Goal: Task Accomplishment & Management: Manage account settings

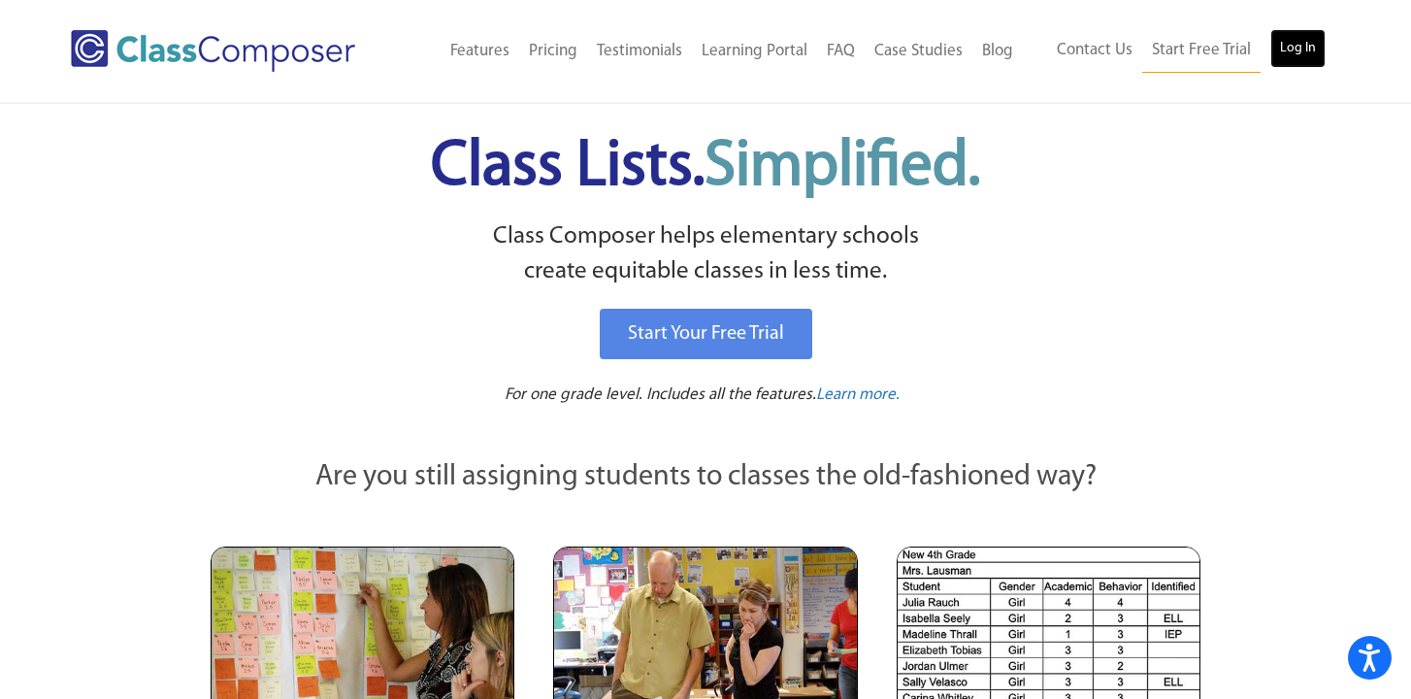
click at [1312, 45] on link "Log In" at bounding box center [1297, 48] width 55 height 39
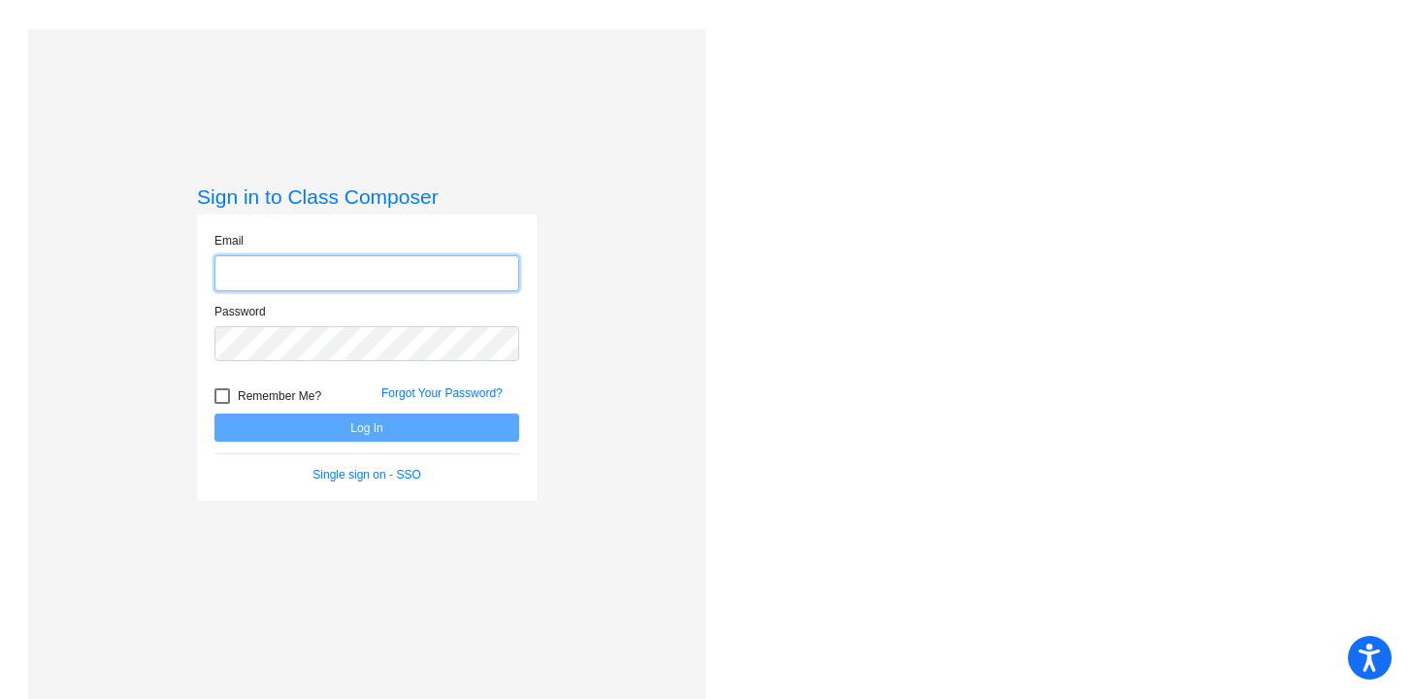
type input "[EMAIL_ADDRESS][DOMAIN_NAME]"
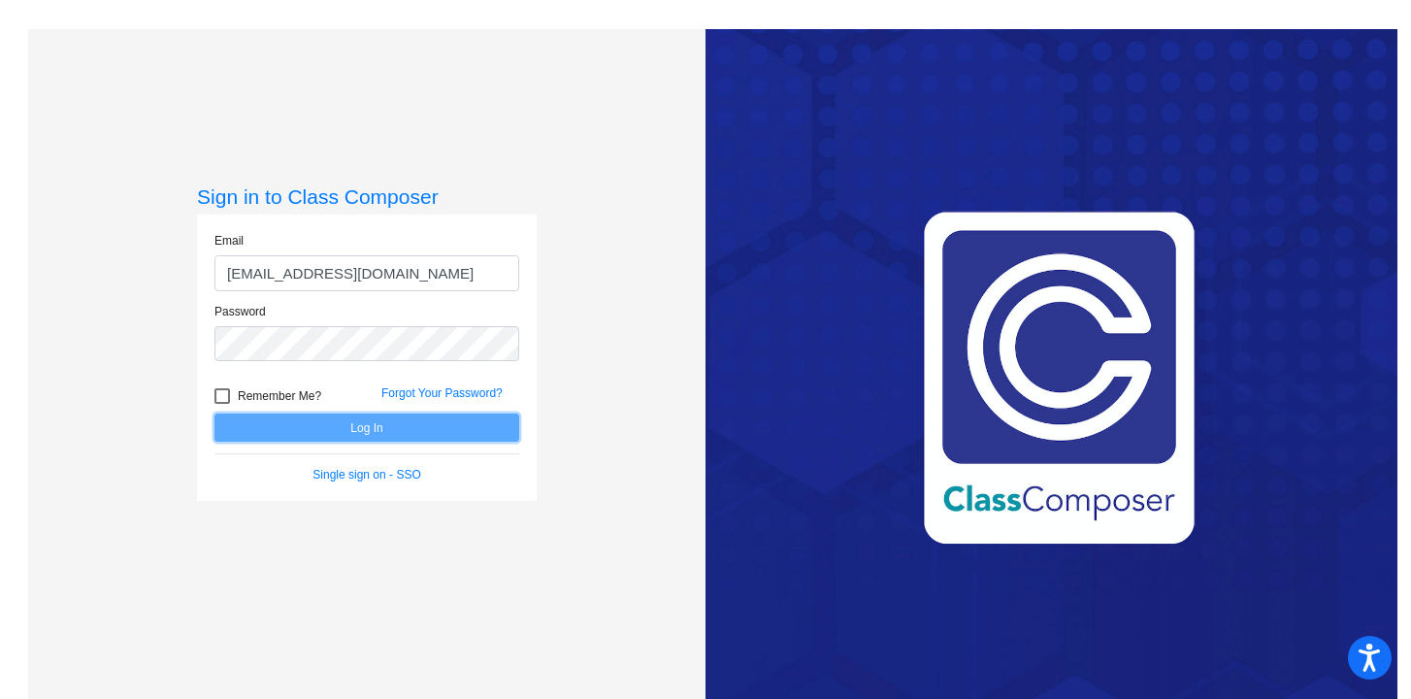
click at [357, 435] on button "Log In" at bounding box center [366, 427] width 305 height 28
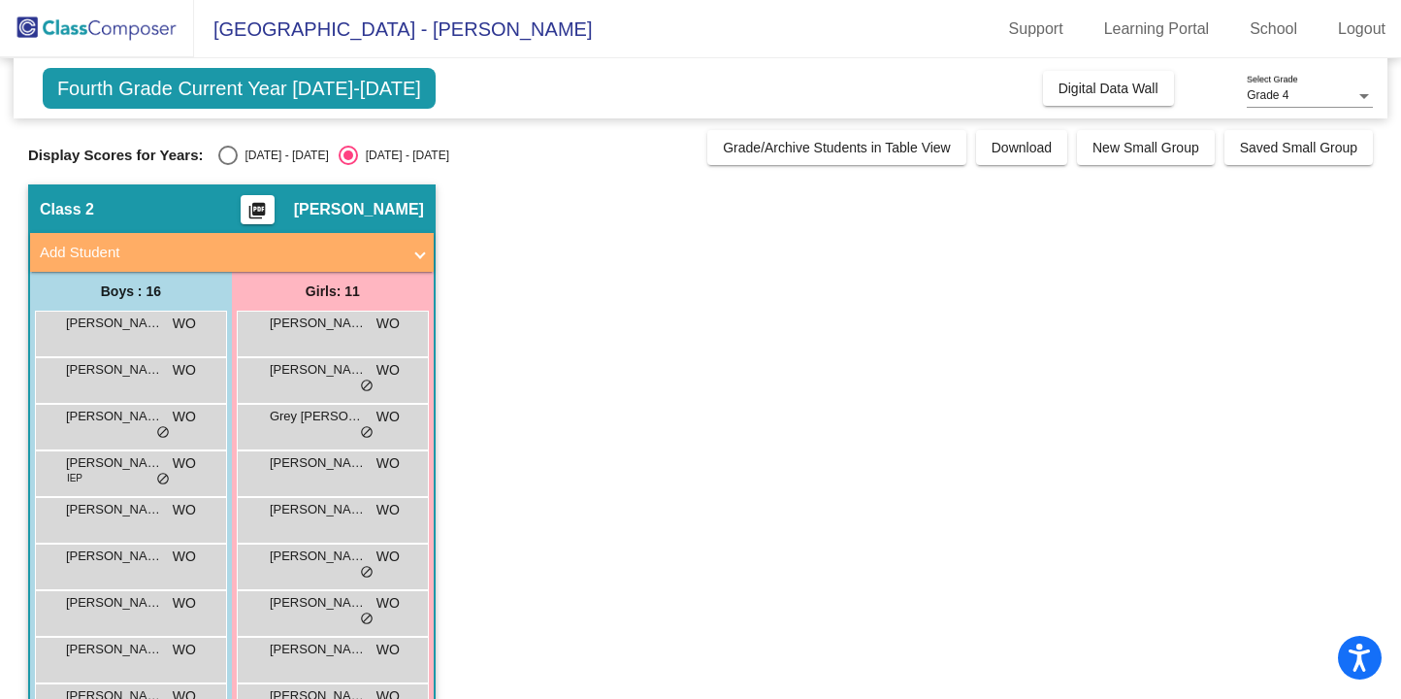
click at [222, 155] on div "Select an option" at bounding box center [227, 155] width 19 height 19
click at [227, 165] on input "[DATE] - [DATE]" at bounding box center [227, 165] width 1 height 1
radio input "true"
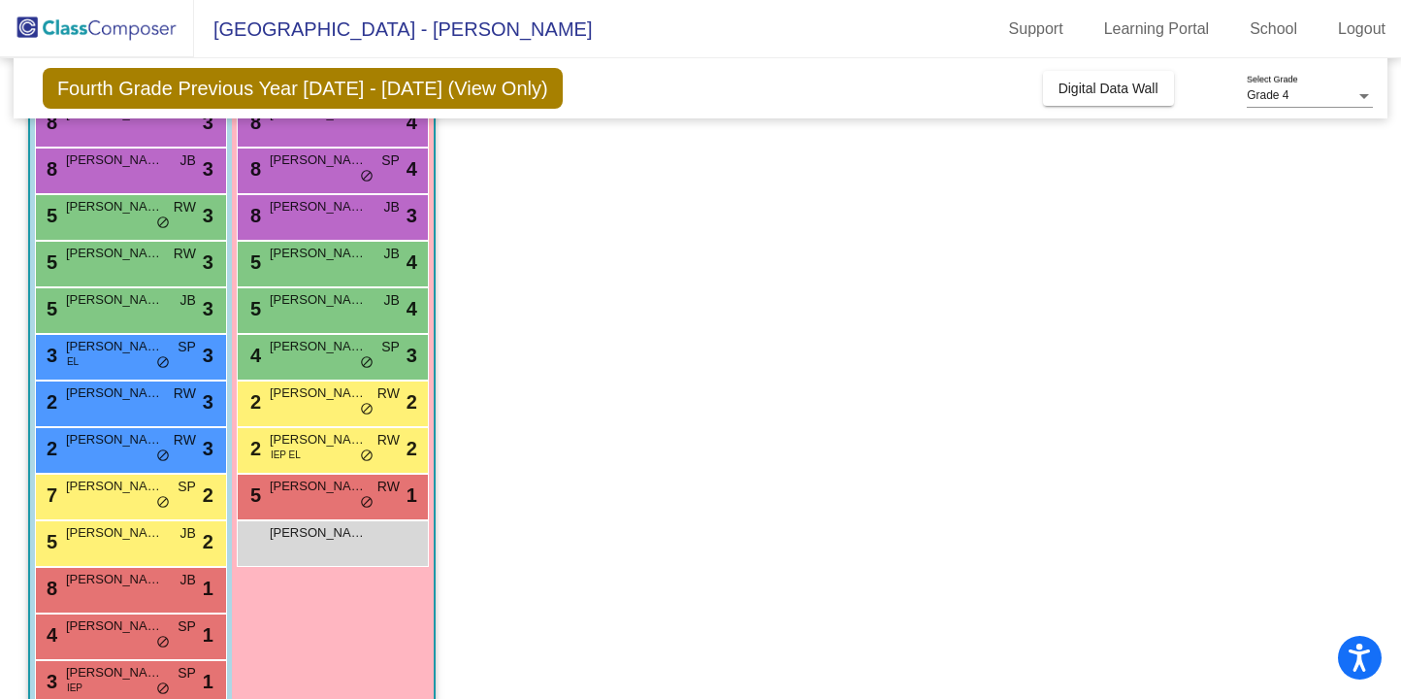
scroll to position [261, 0]
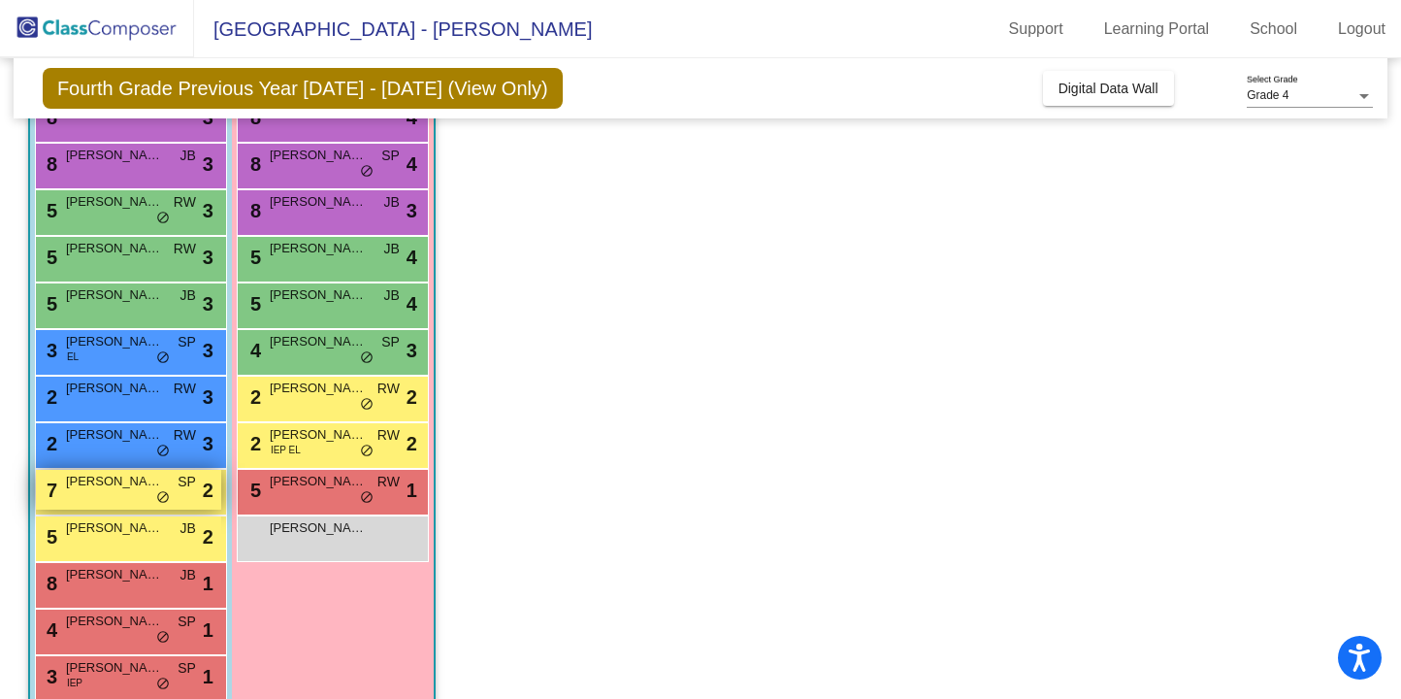
click at [195, 489] on span "SP" at bounding box center [187, 481] width 18 height 20
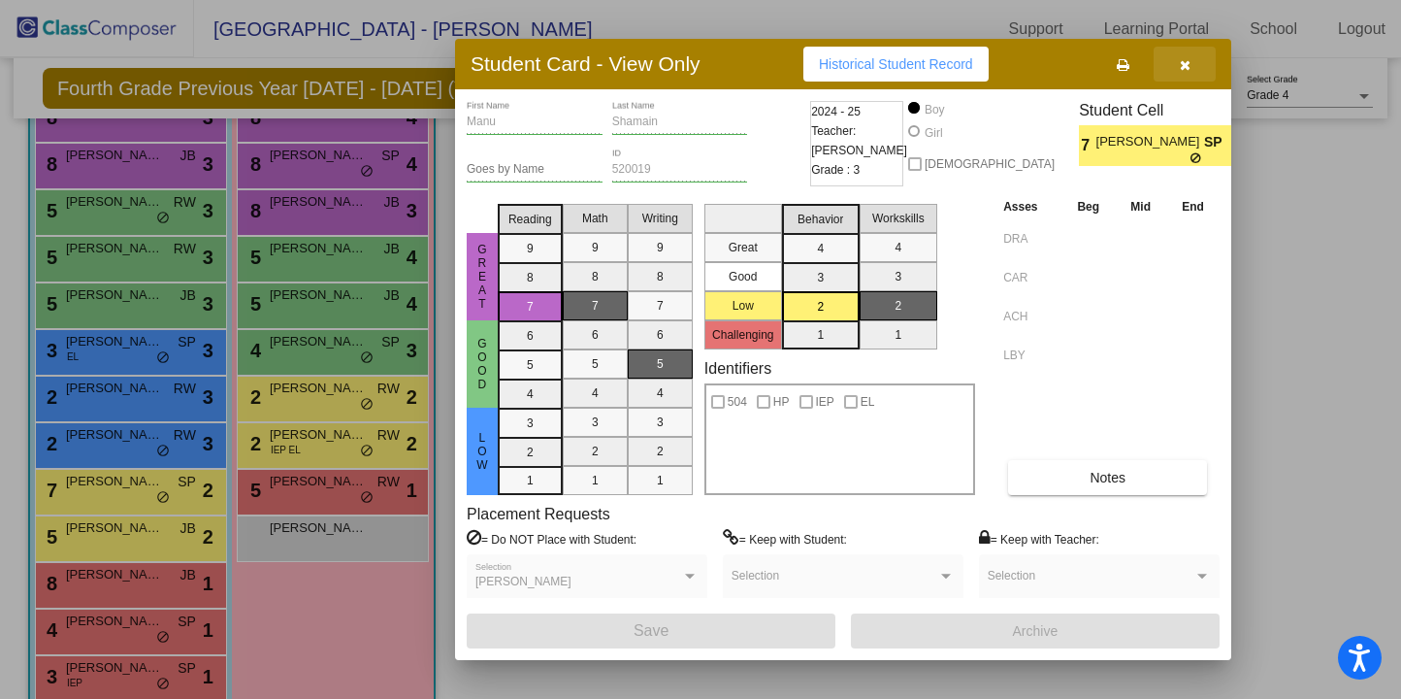
click at [1181, 66] on icon "button" at bounding box center [1185, 65] width 11 height 14
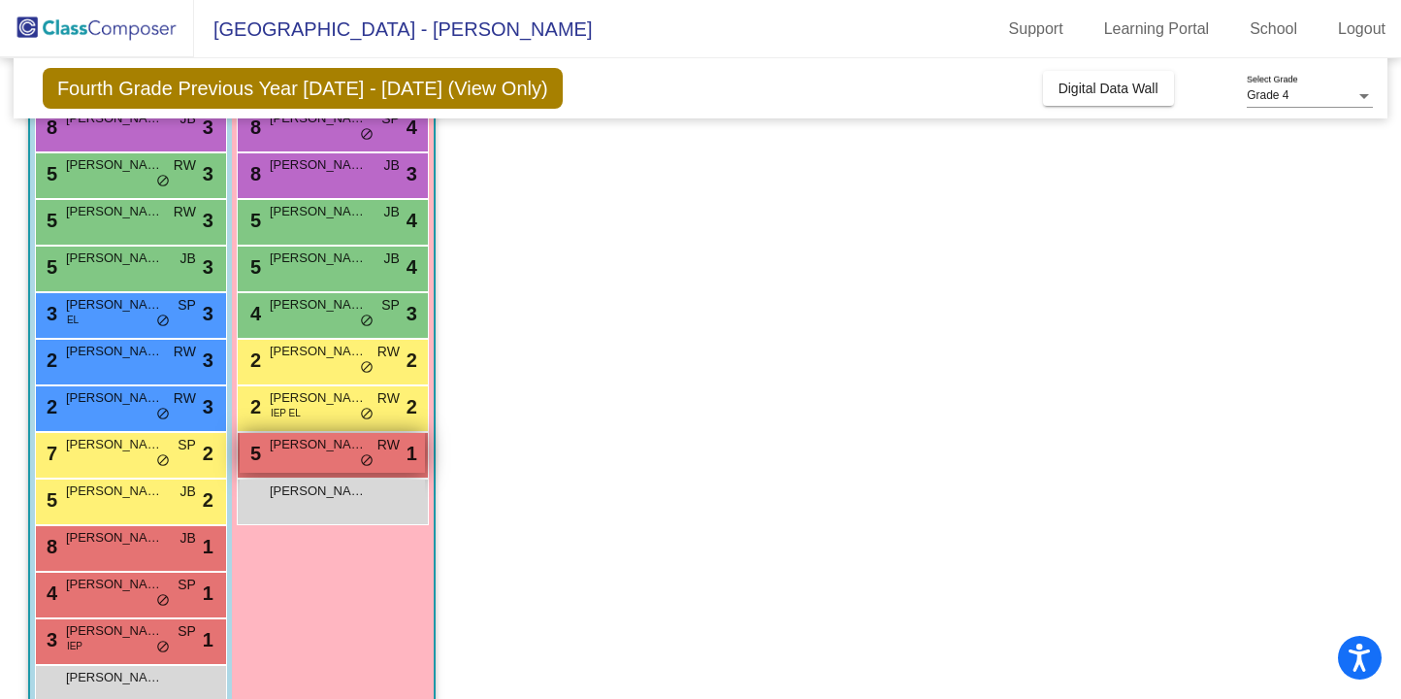
scroll to position [288, 0]
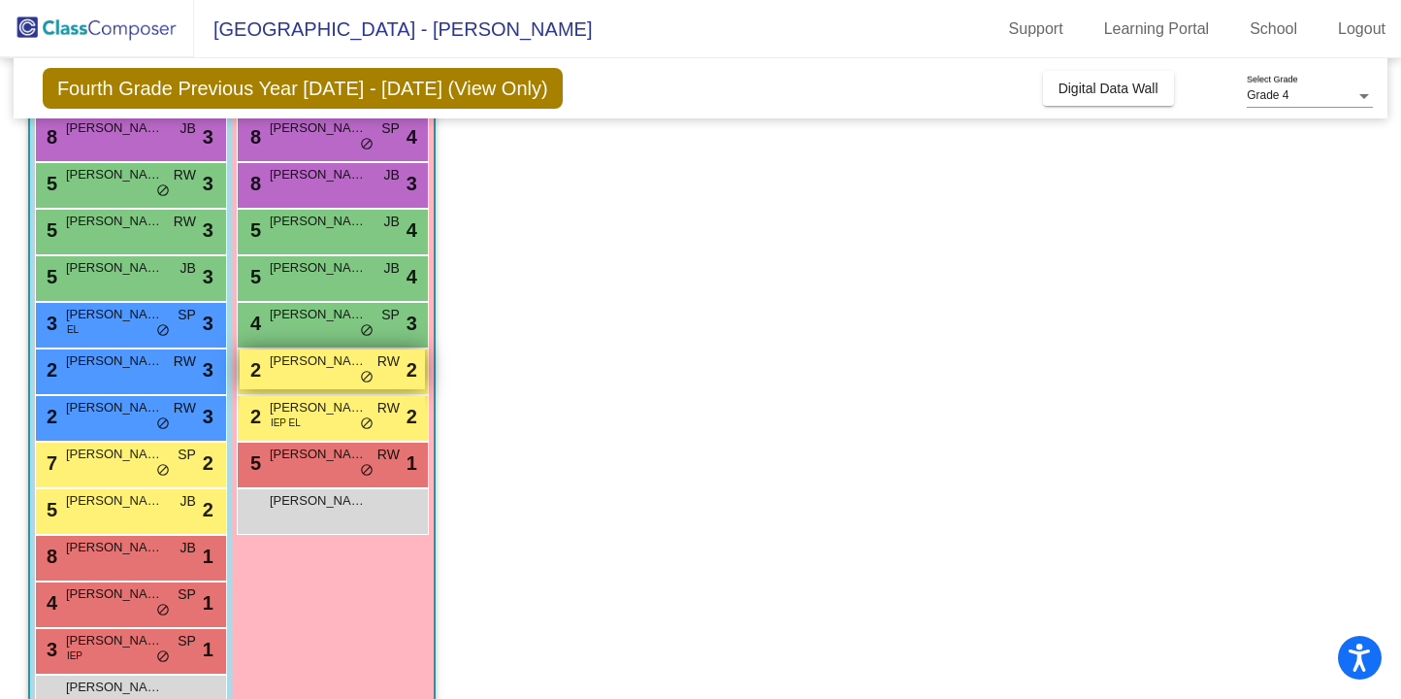
click at [329, 381] on div "2 [PERSON_NAME] RW lock do_not_disturb_alt 2" at bounding box center [332, 369] width 185 height 40
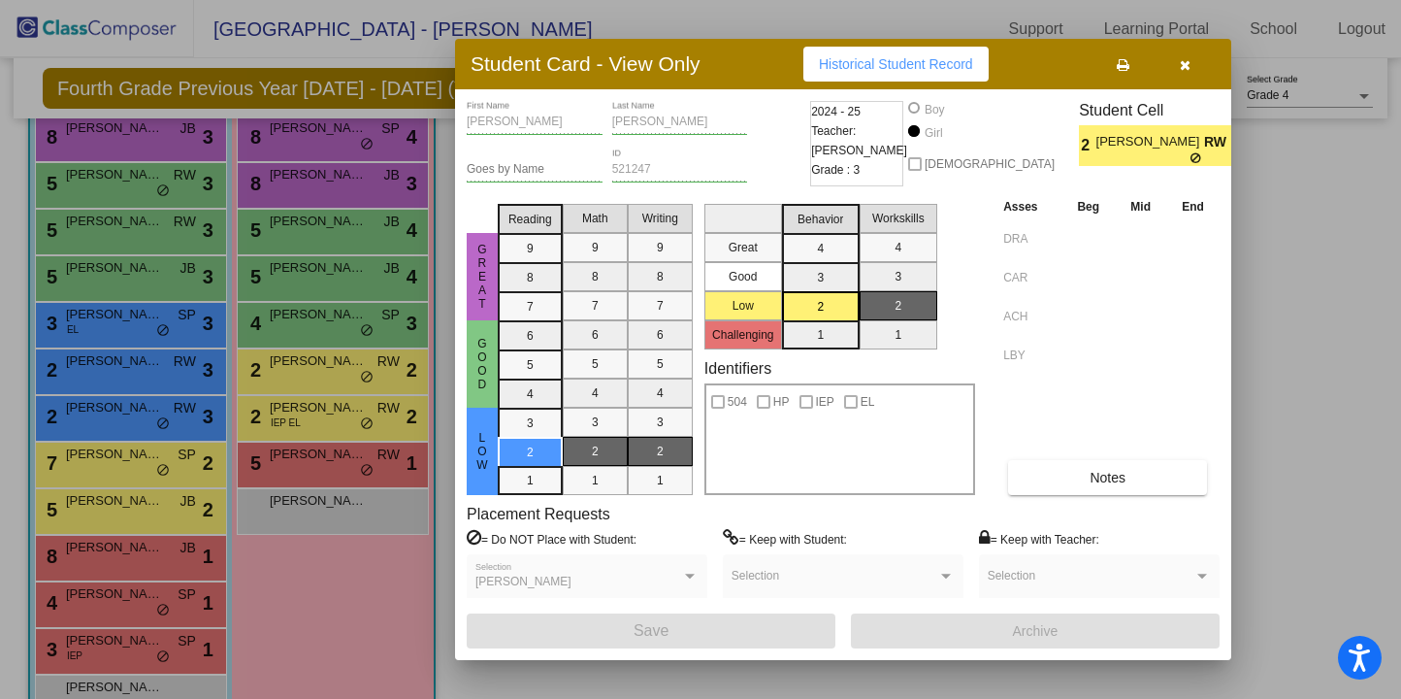
click at [1188, 65] on icon "button" at bounding box center [1185, 65] width 11 height 14
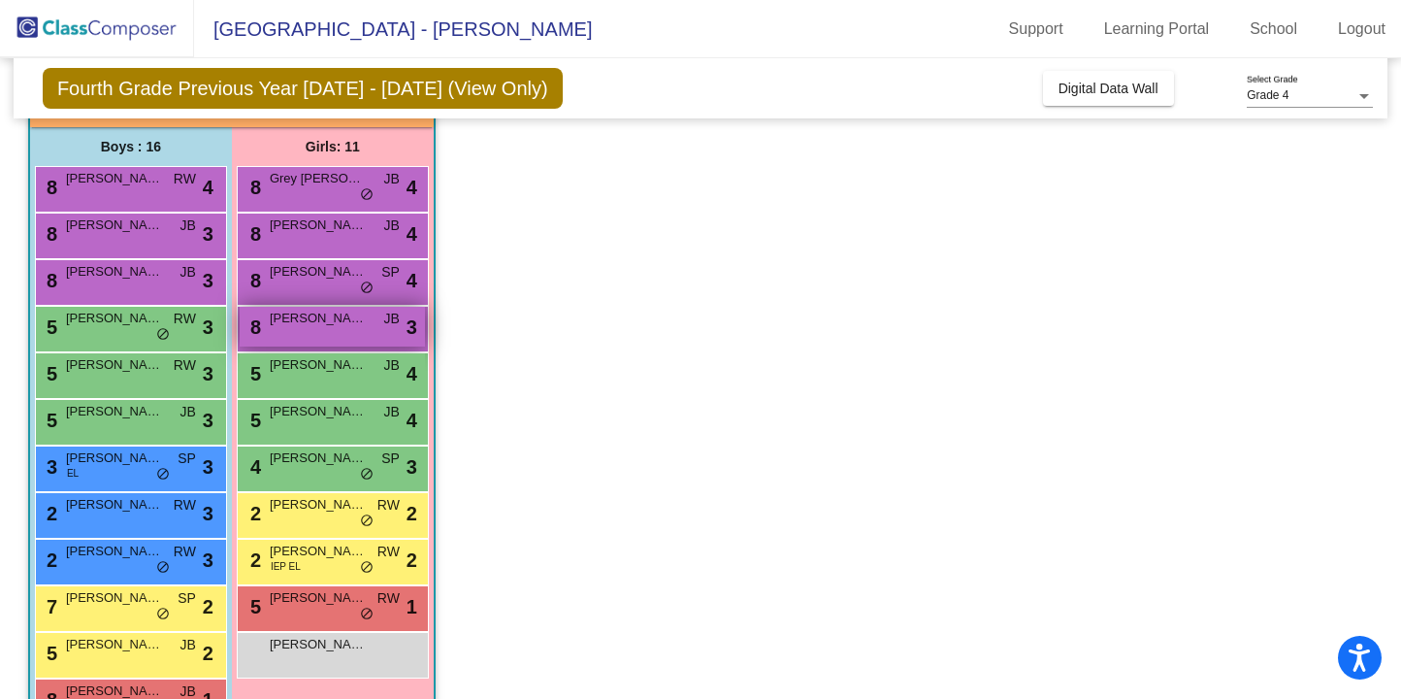
scroll to position [146, 0]
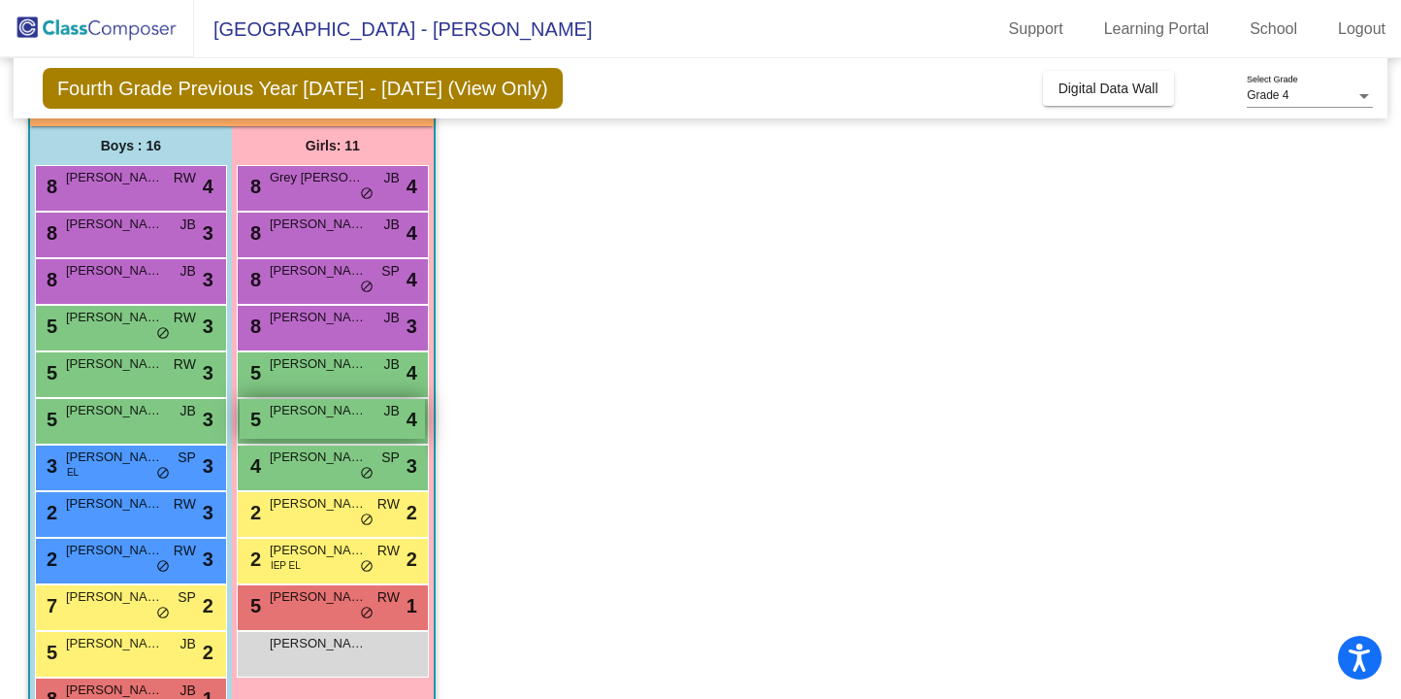
click at [414, 428] on span "4" at bounding box center [411, 419] width 11 height 29
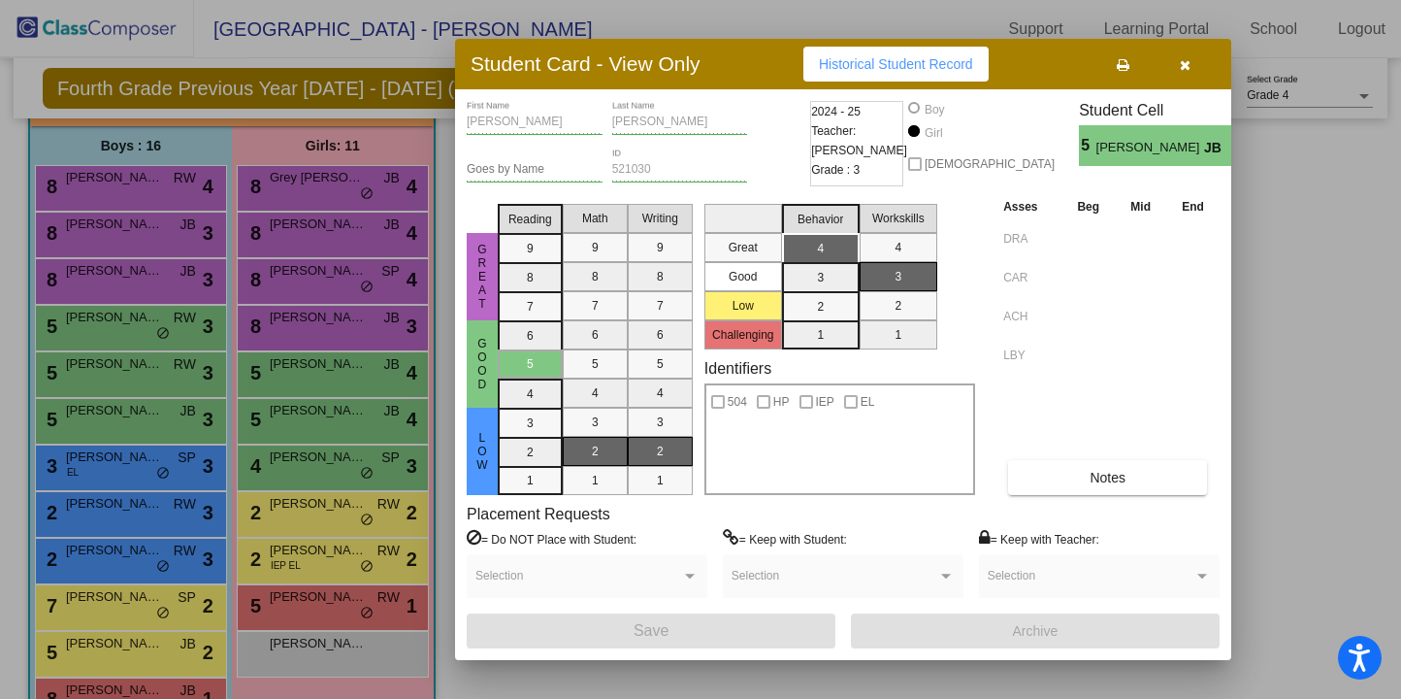
click at [1189, 67] on icon "button" at bounding box center [1185, 65] width 11 height 14
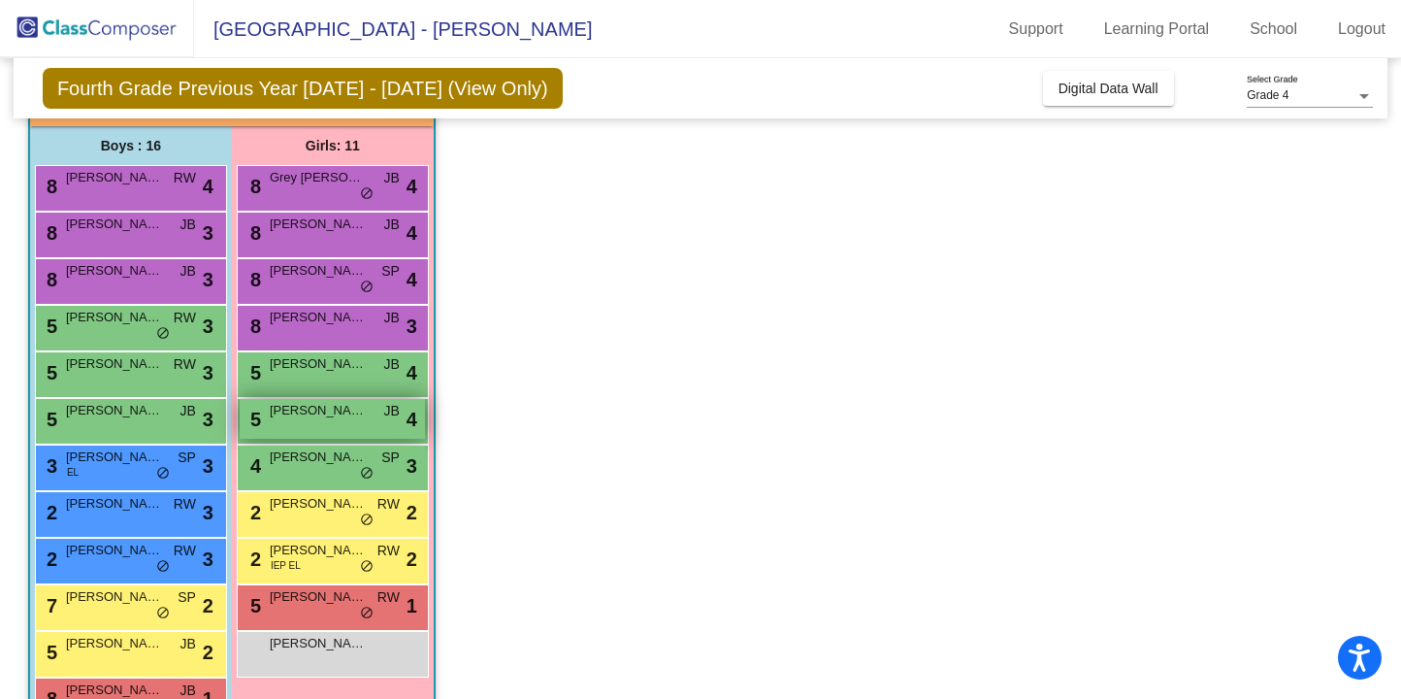
click at [351, 403] on span "Stella Hornung" at bounding box center [318, 410] width 97 height 19
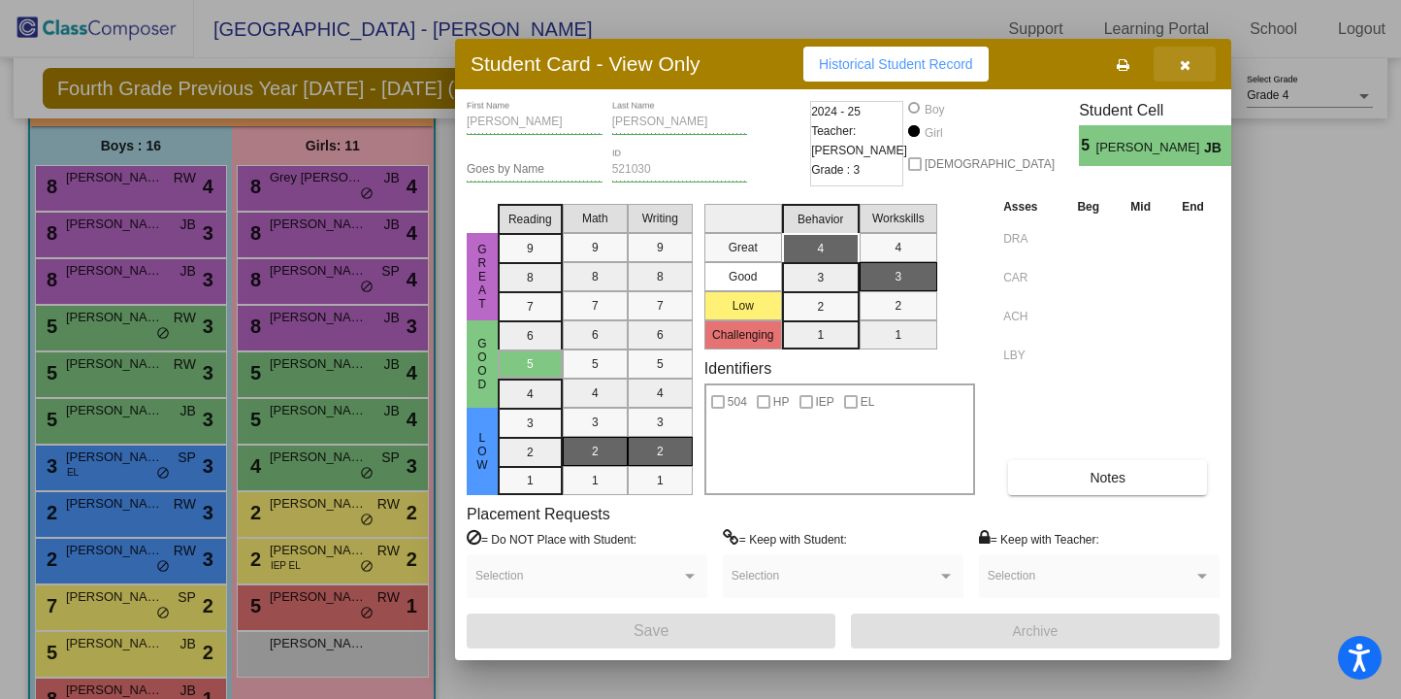
click at [1183, 66] on icon "button" at bounding box center [1185, 65] width 11 height 14
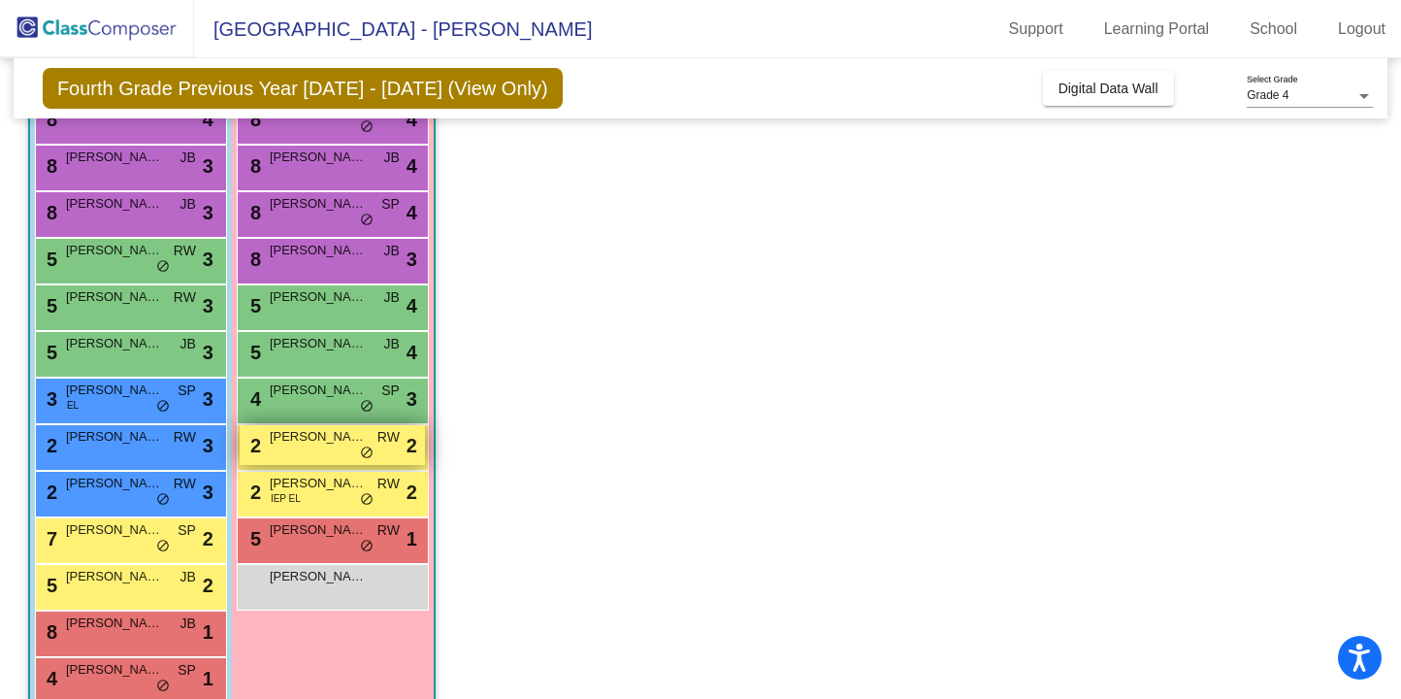
scroll to position [222, 0]
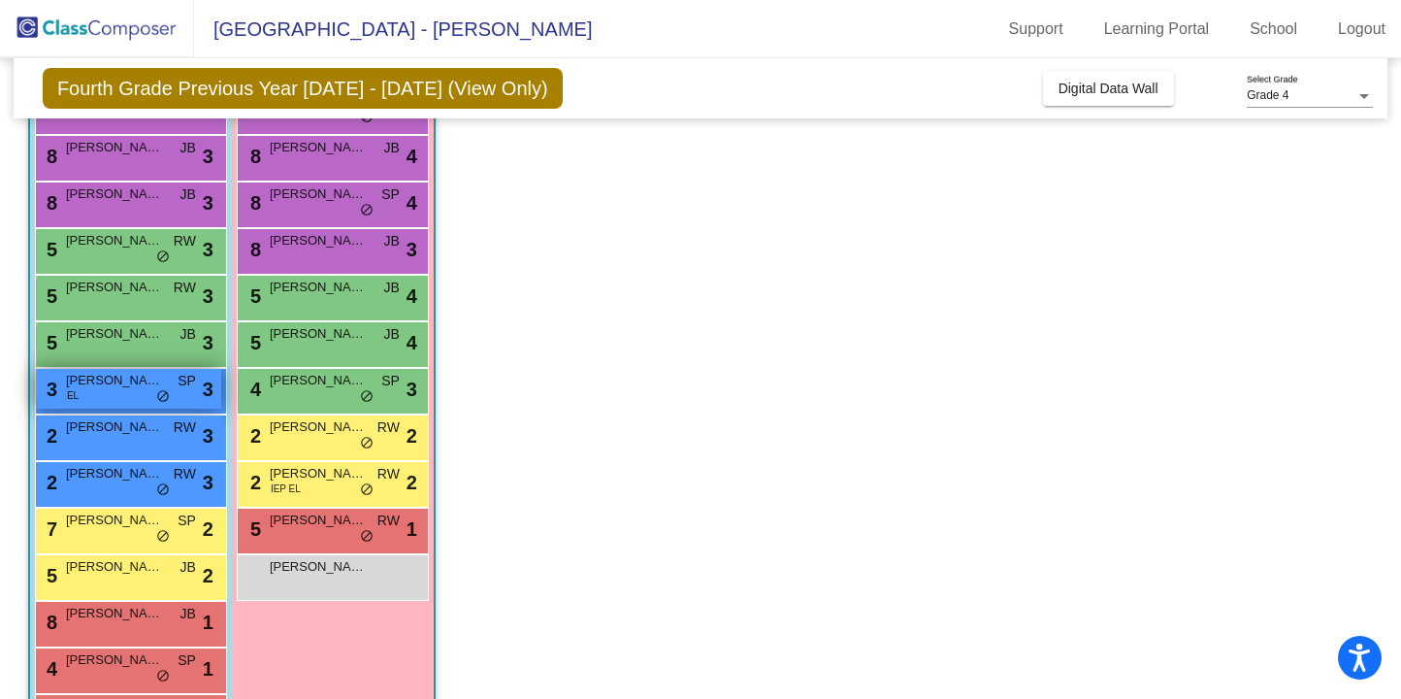
click at [203, 396] on span "3" at bounding box center [208, 388] width 11 height 29
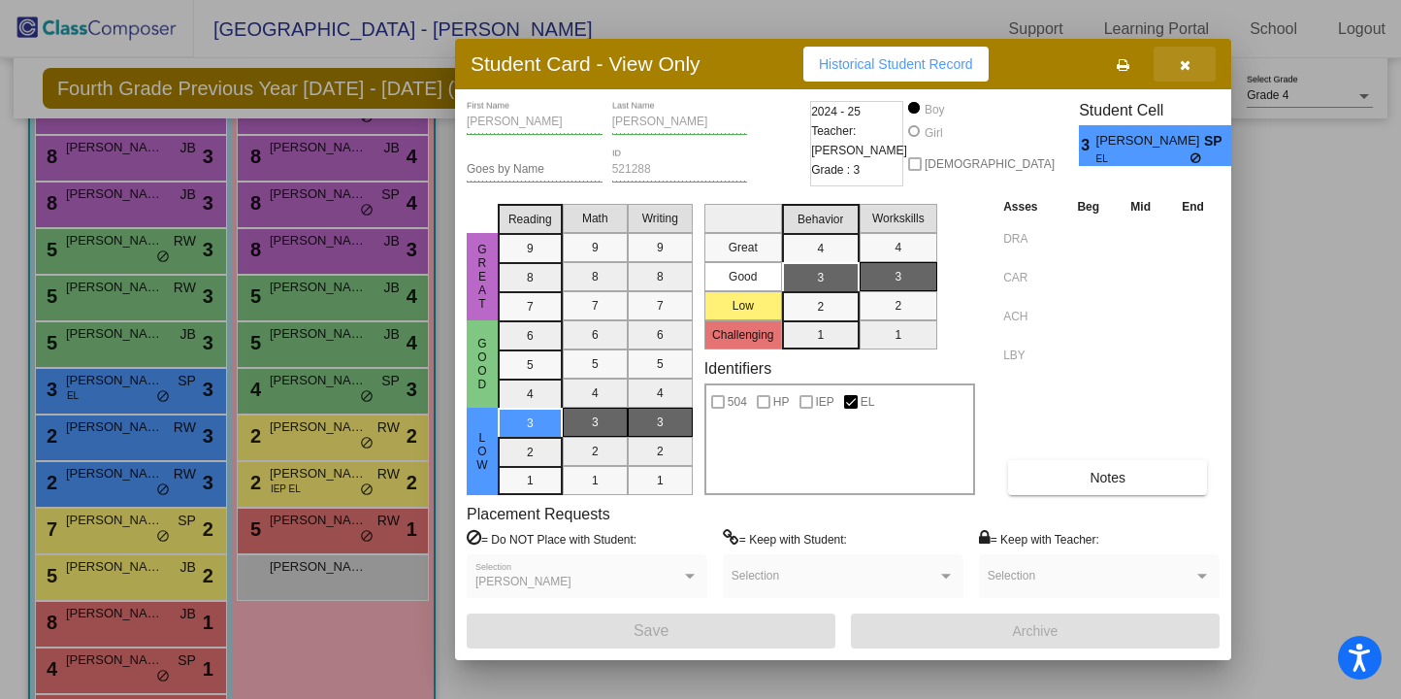
click at [1186, 70] on icon "button" at bounding box center [1185, 65] width 11 height 14
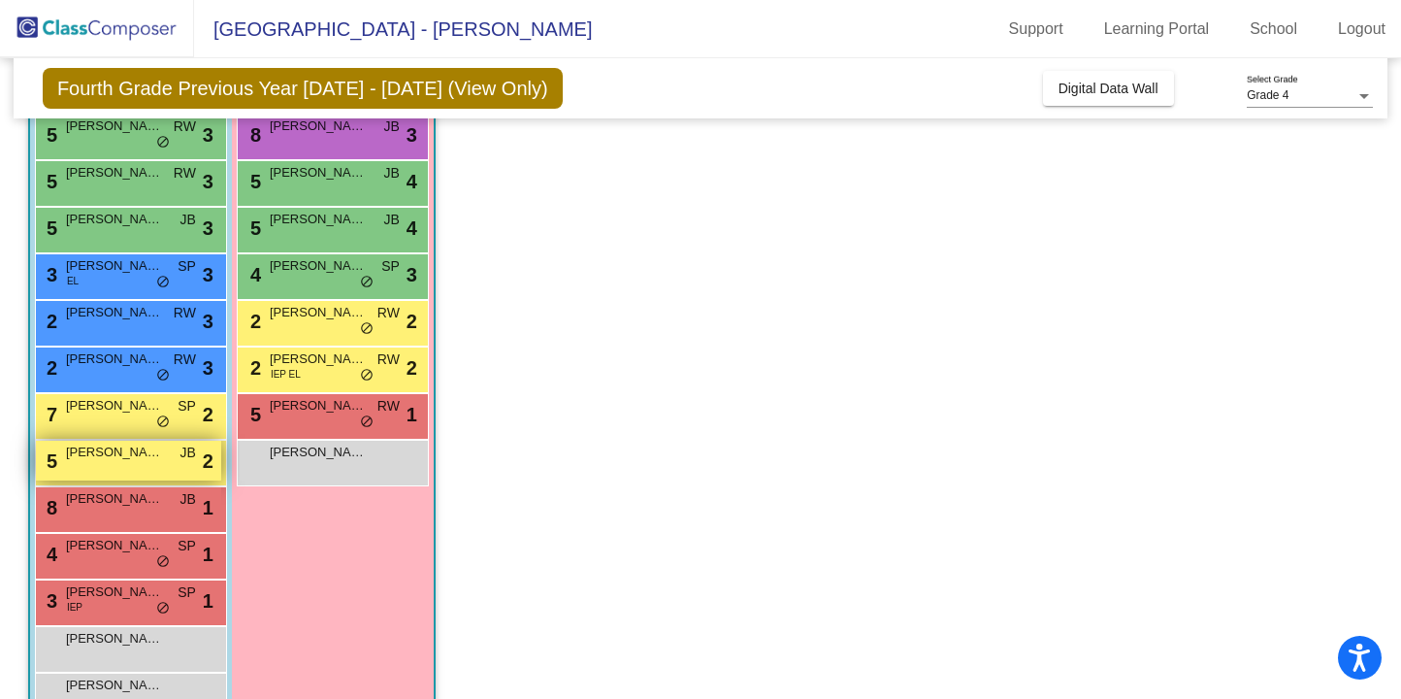
scroll to position [349, 0]
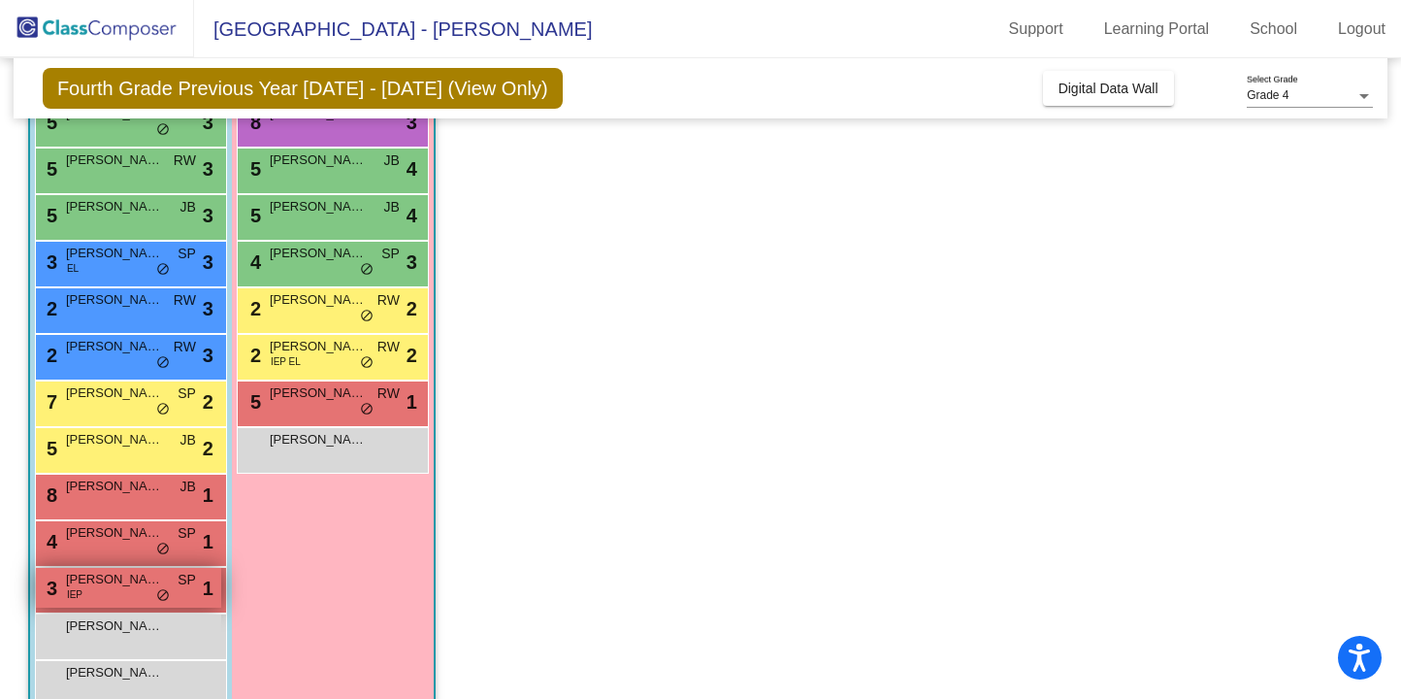
click at [194, 585] on span "SP" at bounding box center [187, 579] width 18 height 20
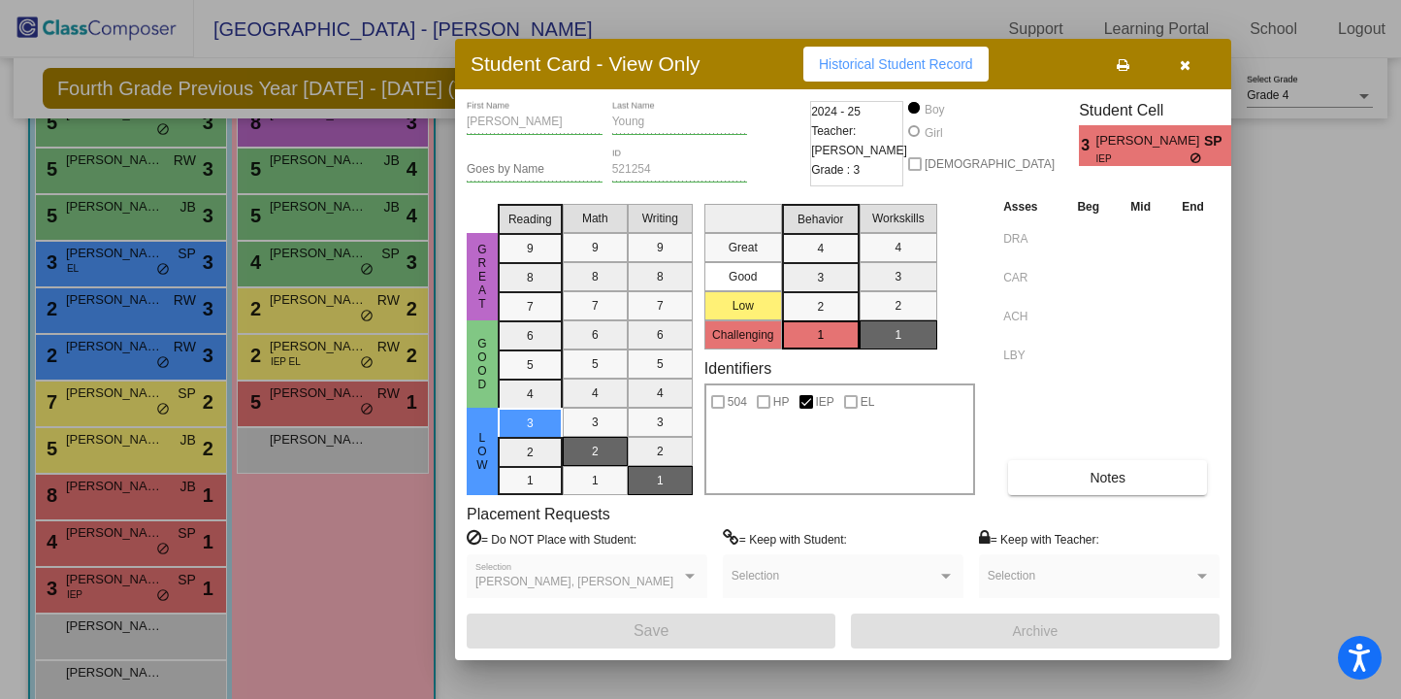
click at [1188, 63] on icon "button" at bounding box center [1185, 65] width 11 height 14
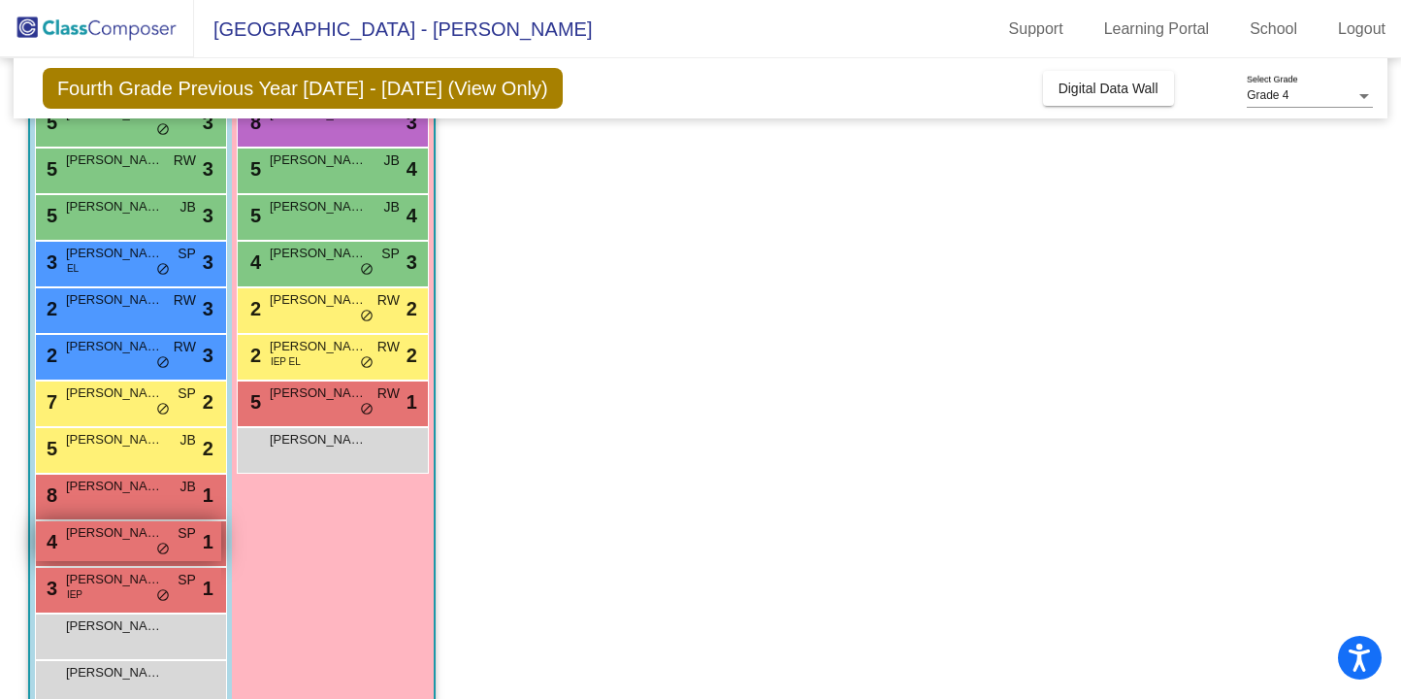
click at [114, 541] on span "Milo French-Parks" at bounding box center [114, 532] width 97 height 19
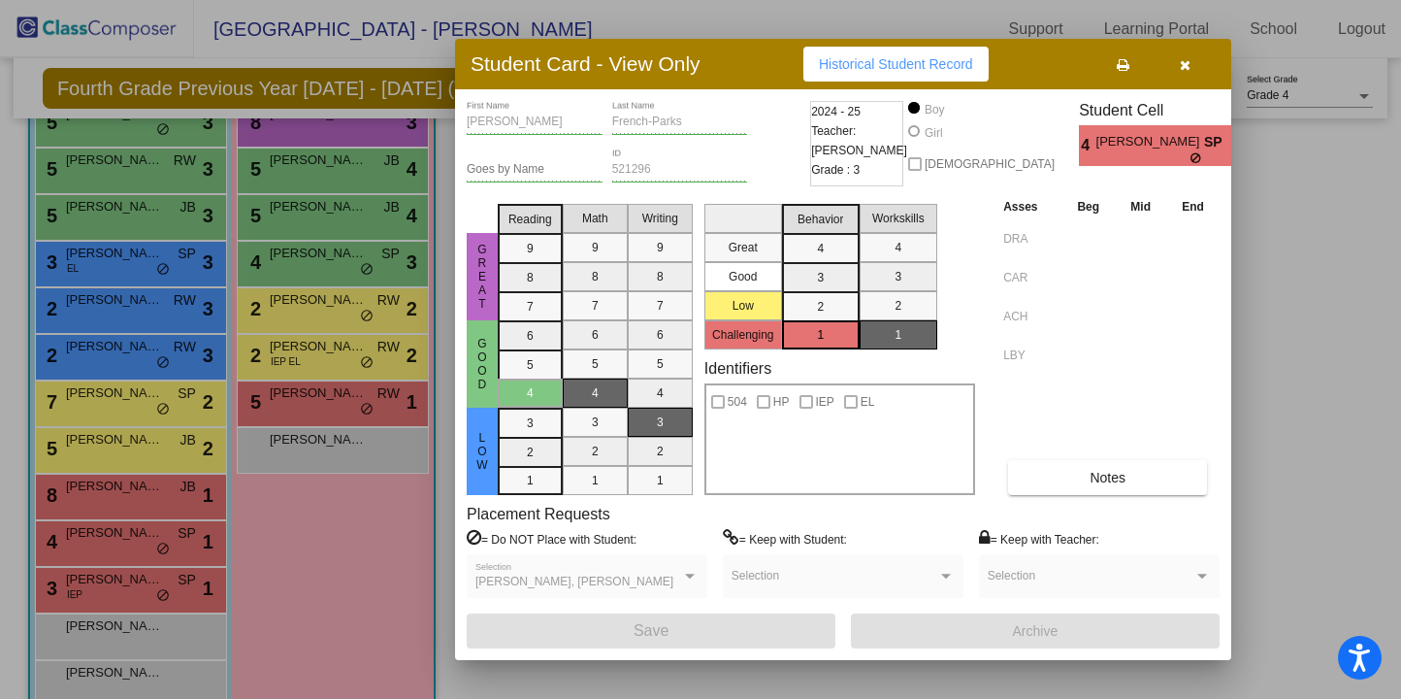
click at [1186, 76] on button "button" at bounding box center [1185, 64] width 62 height 35
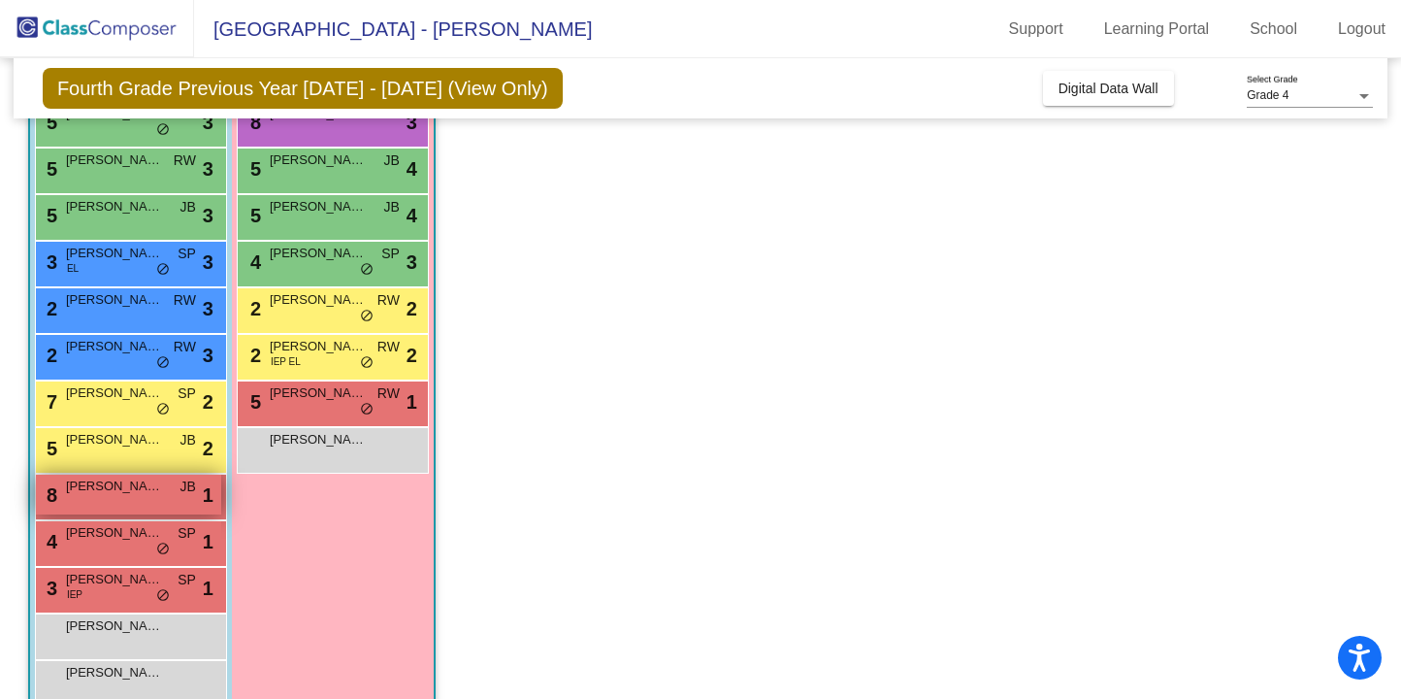
click at [191, 490] on span "JB" at bounding box center [188, 486] width 16 height 20
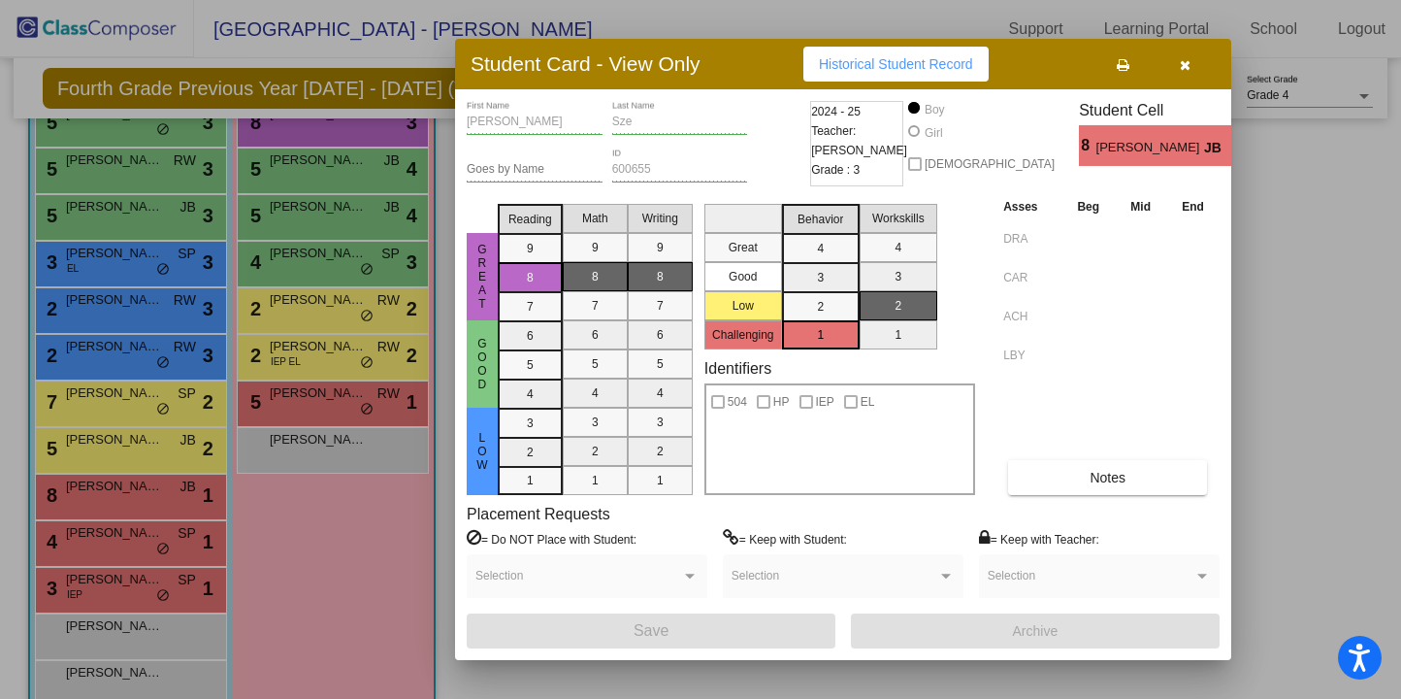
click at [1181, 69] on icon "button" at bounding box center [1185, 65] width 11 height 14
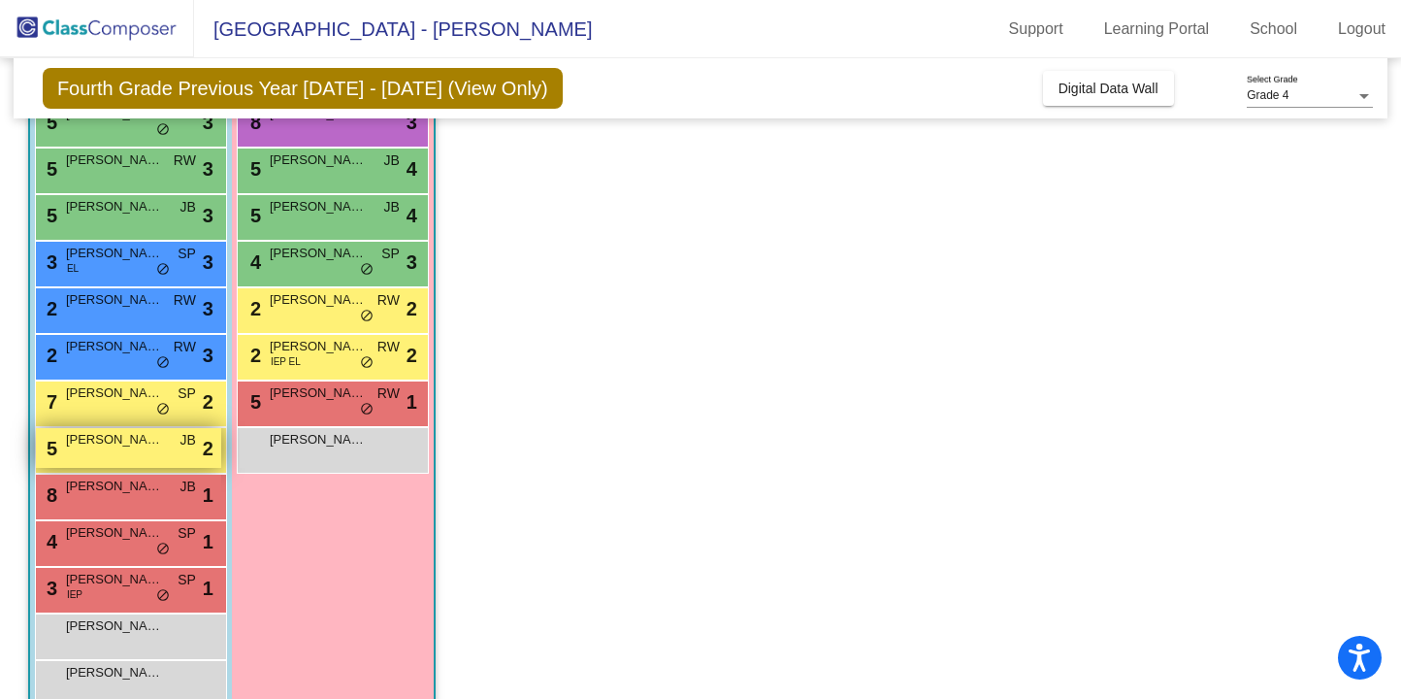
click at [180, 444] on span "JB" at bounding box center [188, 440] width 16 height 20
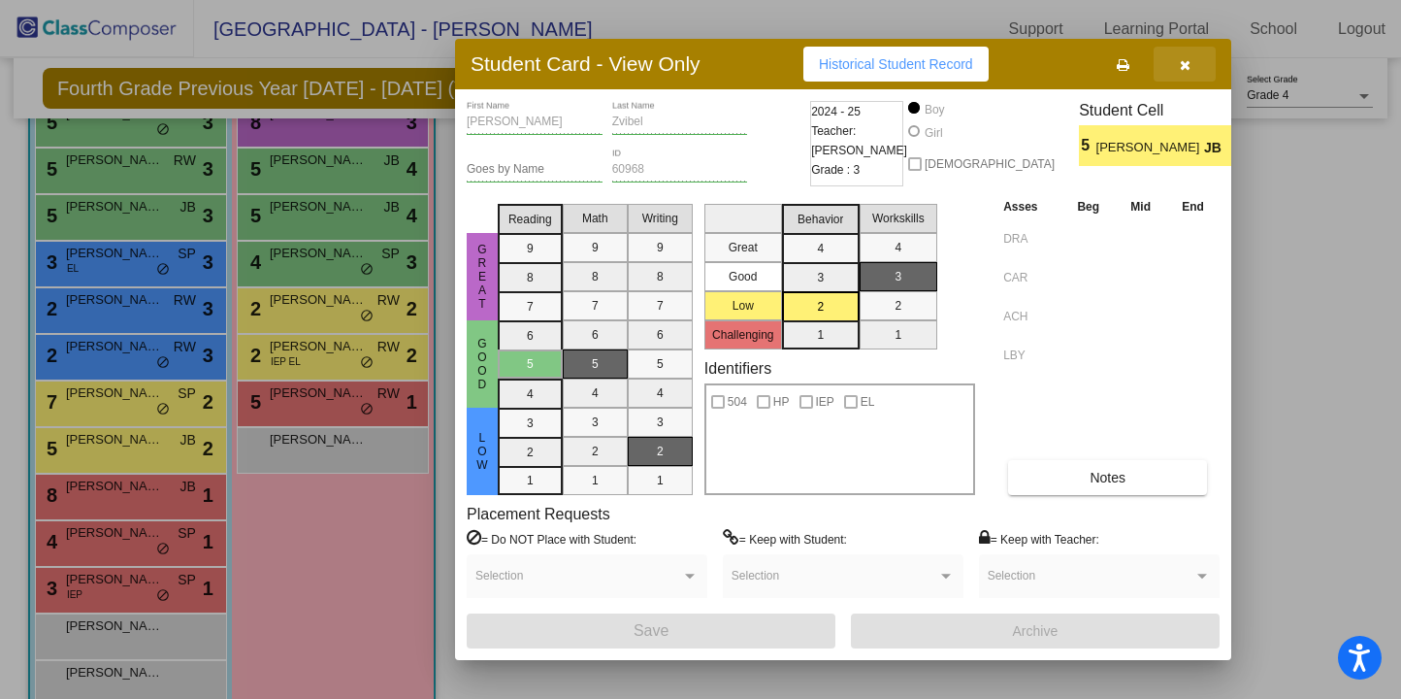
click at [1180, 70] on icon "button" at bounding box center [1185, 65] width 11 height 14
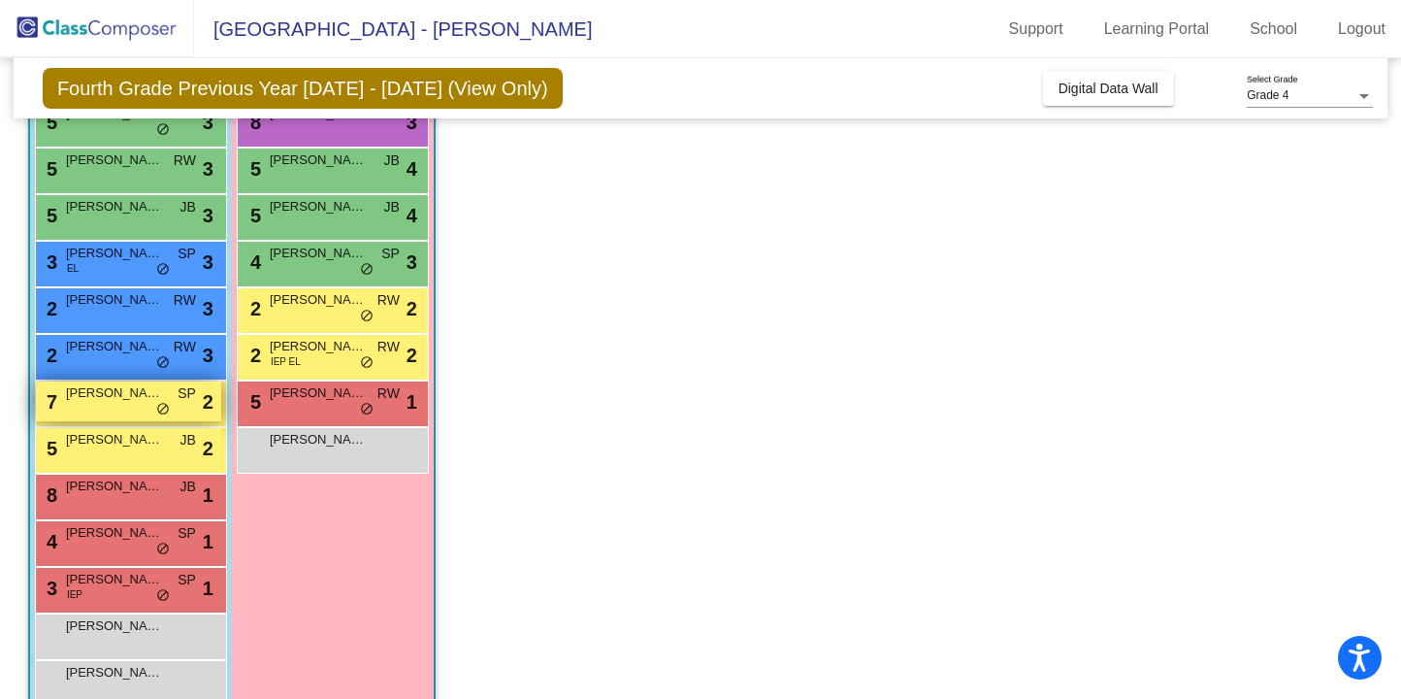
click at [188, 413] on div "7 Manu Shamain SP lock do_not_disturb_alt 2" at bounding box center [128, 401] width 185 height 40
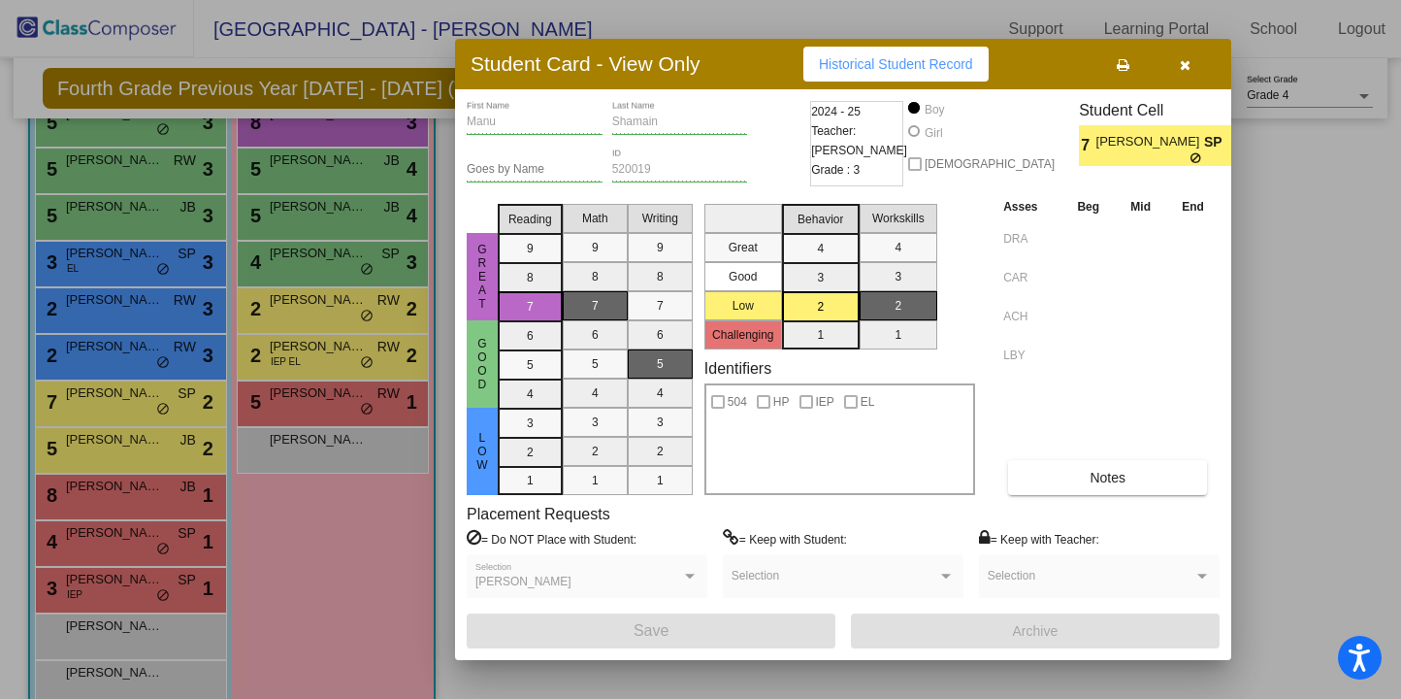
click at [1189, 62] on icon "button" at bounding box center [1185, 65] width 11 height 14
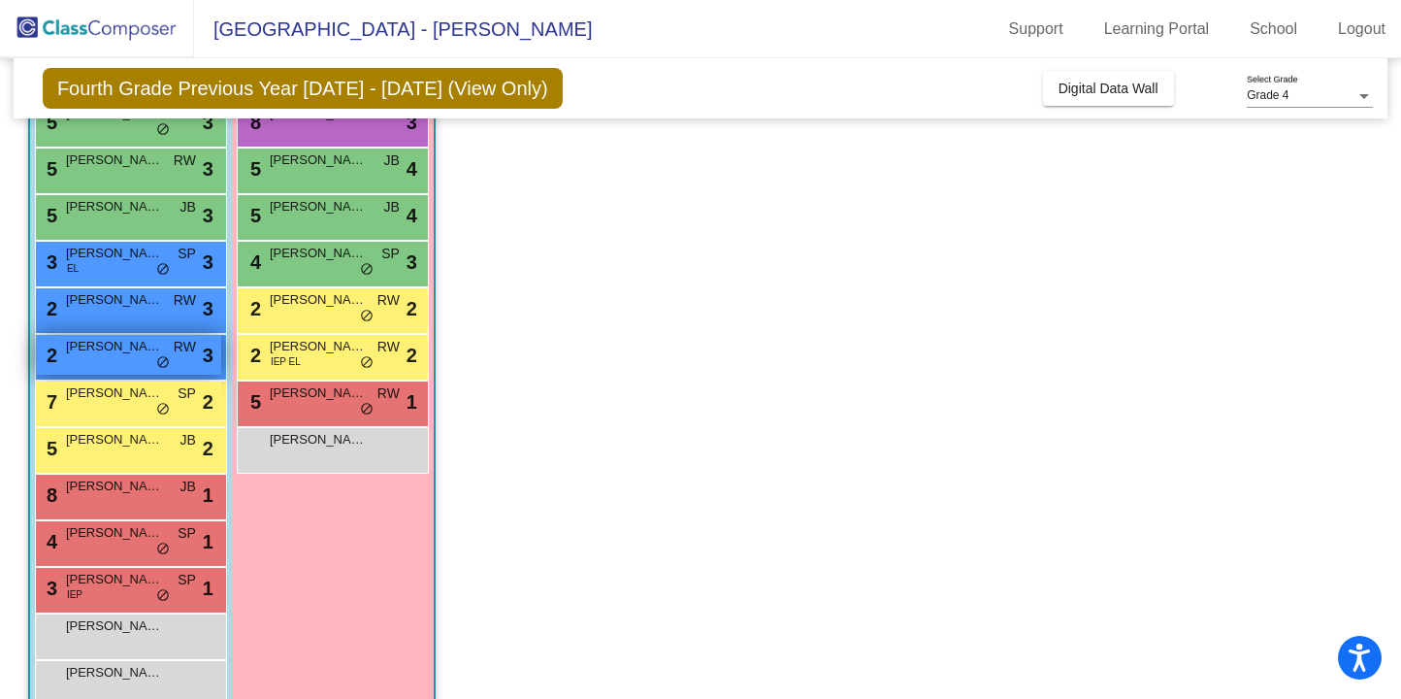
click at [187, 361] on div "2 Matthew Merz RW lock do_not_disturb_alt 3" at bounding box center [128, 355] width 185 height 40
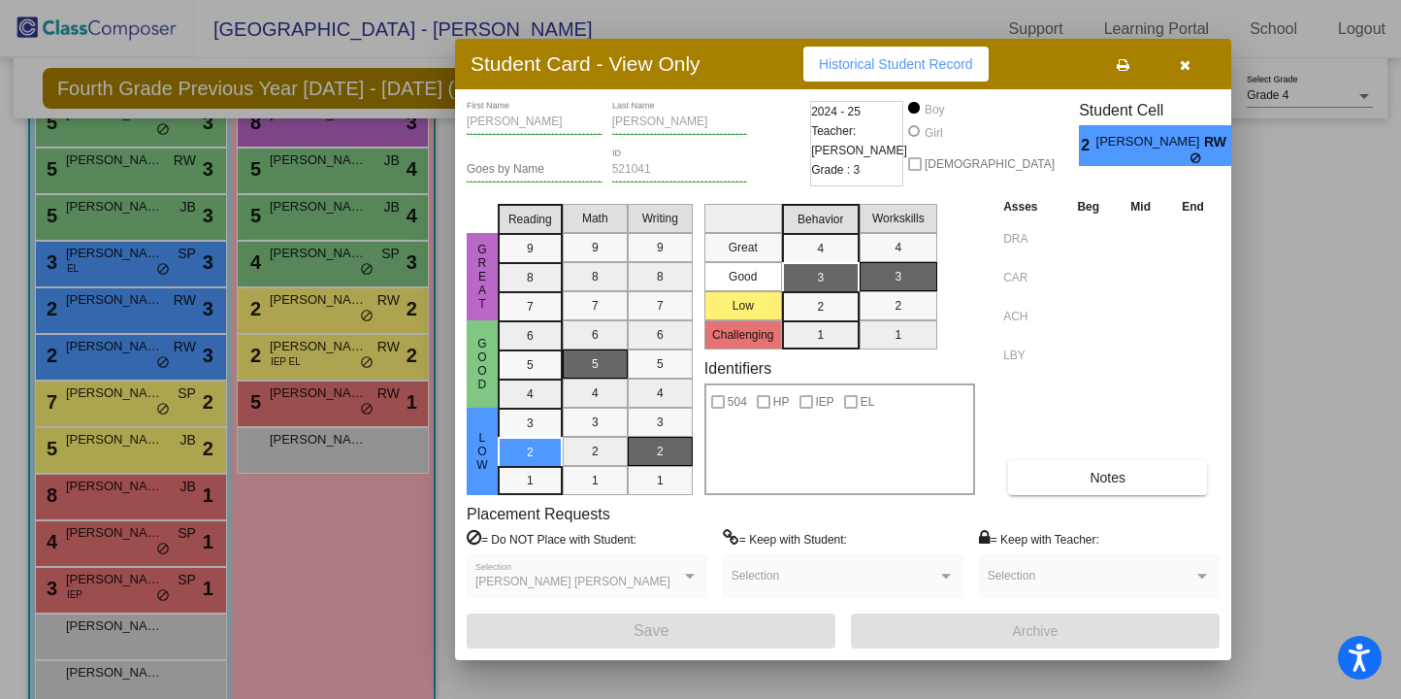
click at [1185, 68] on icon "button" at bounding box center [1185, 65] width 11 height 14
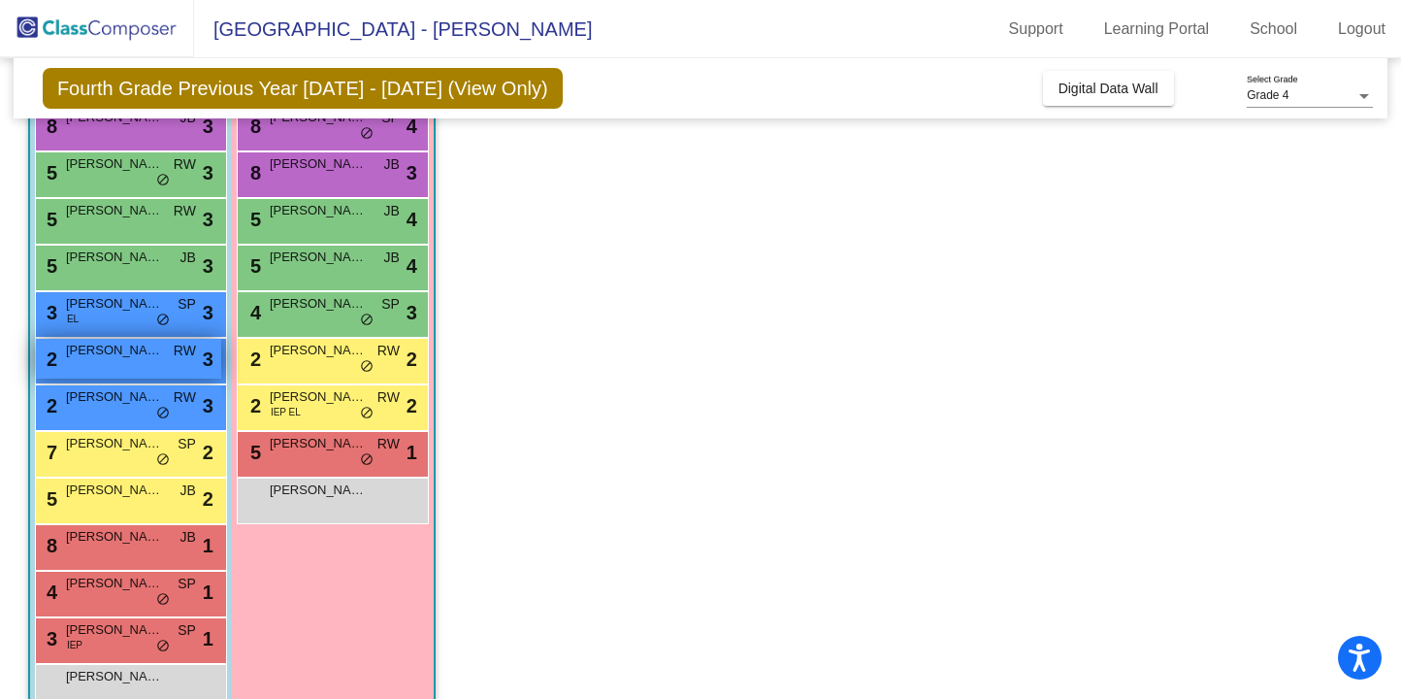
scroll to position [299, 0]
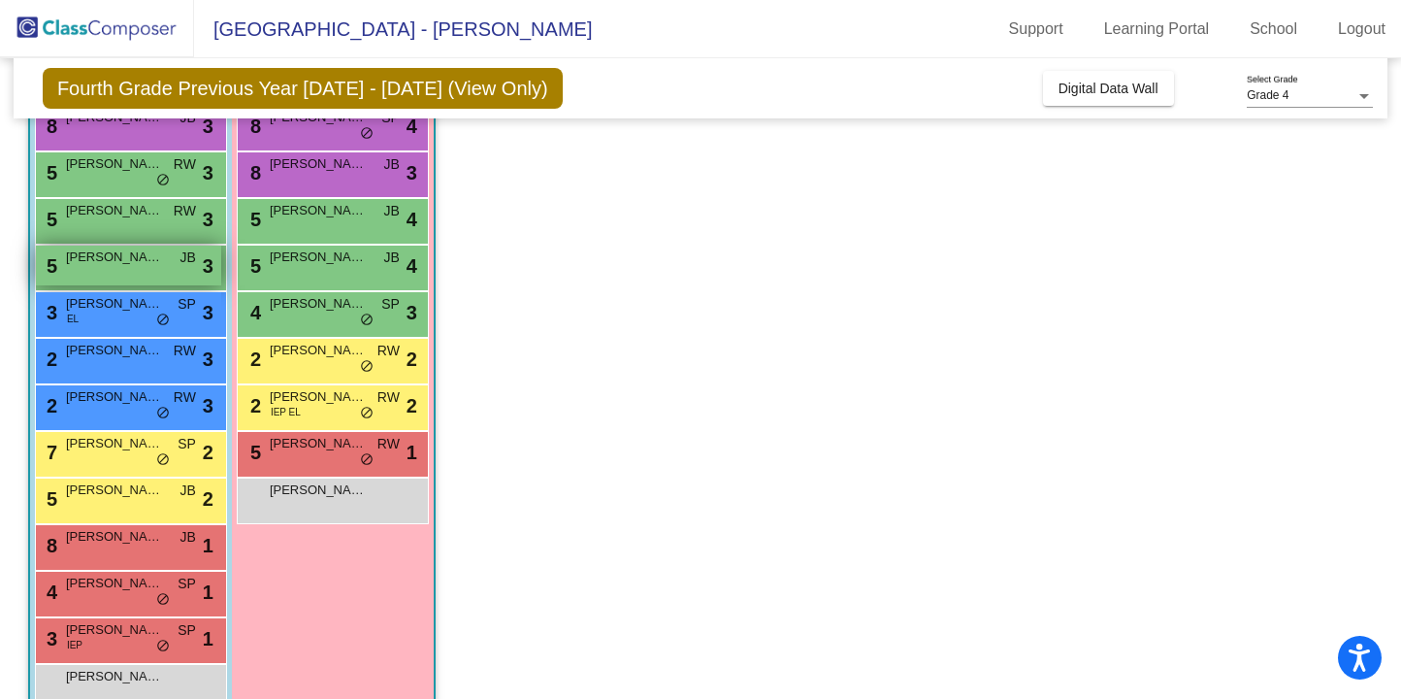
click at [162, 267] on div "5 Stanley Nevill JB lock do_not_disturb_alt 3" at bounding box center [128, 265] width 185 height 40
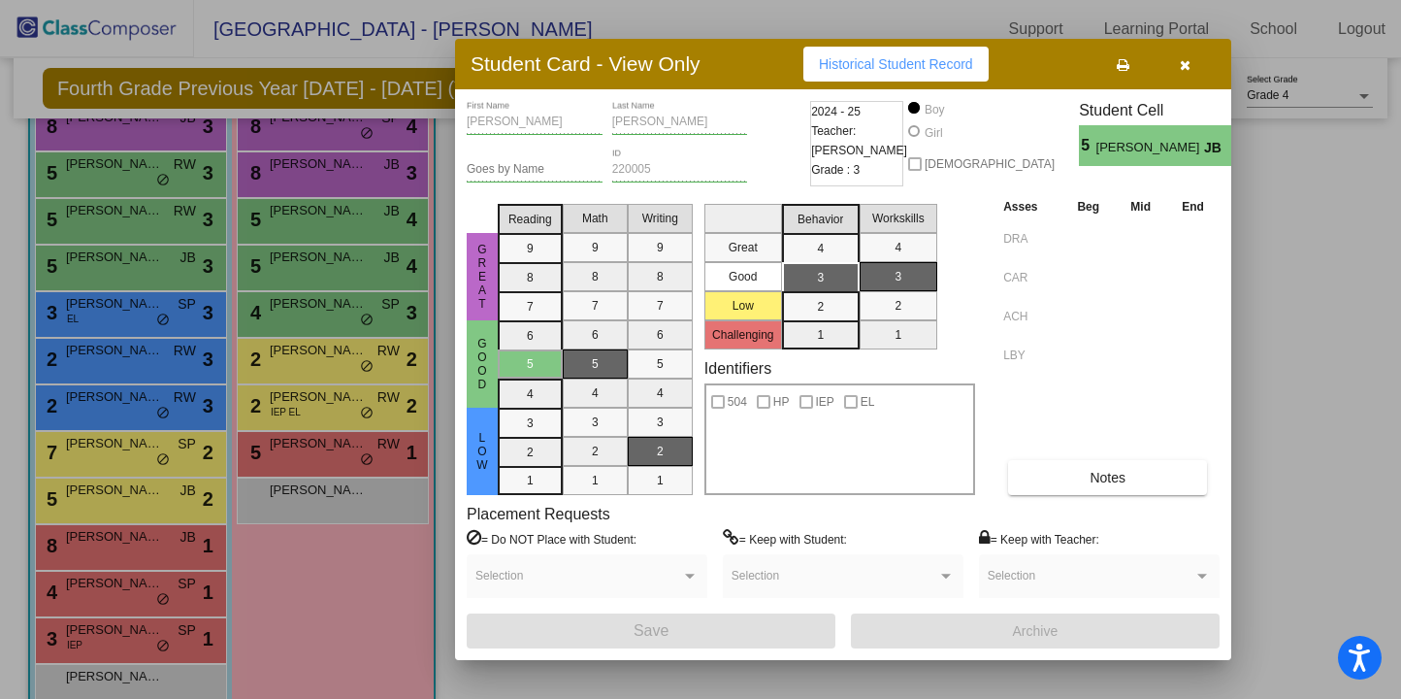
click at [272, 603] on div at bounding box center [700, 349] width 1401 height 699
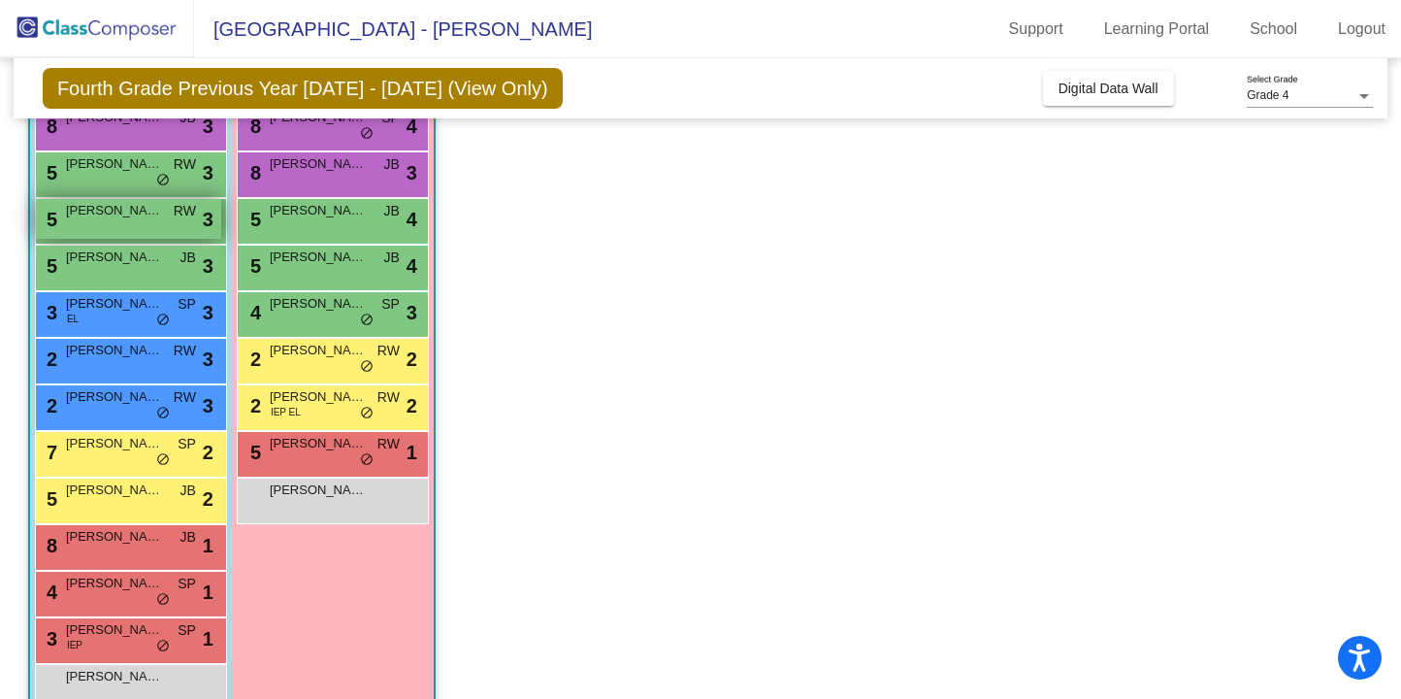
click at [161, 213] on span "Jacob Kok" at bounding box center [114, 210] width 97 height 19
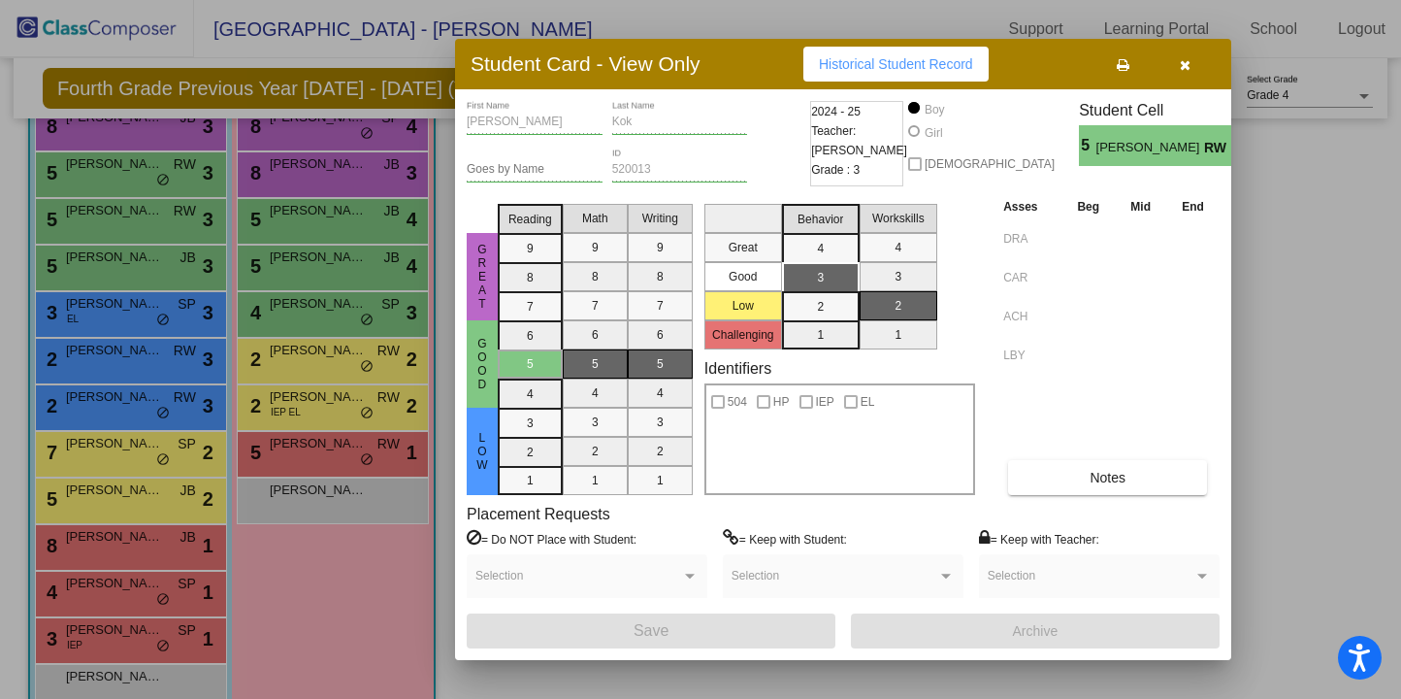
click at [1188, 61] on icon "button" at bounding box center [1185, 65] width 11 height 14
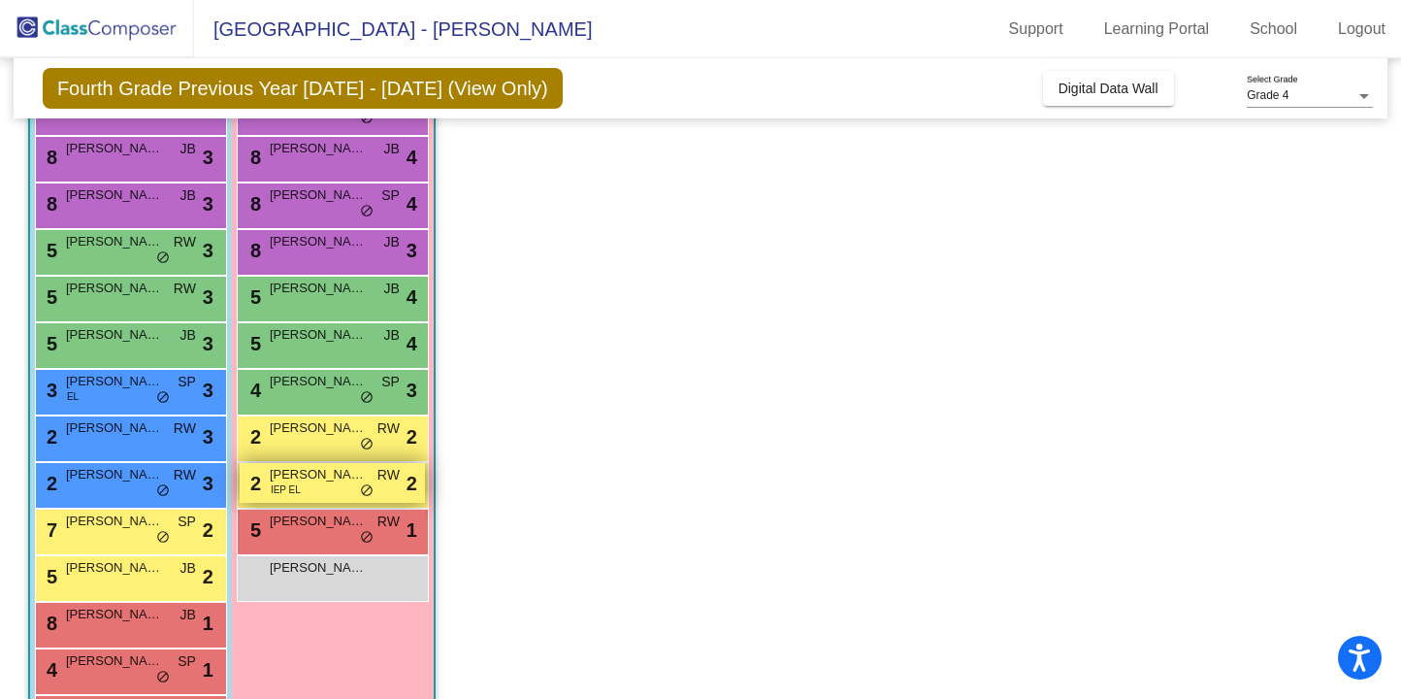
scroll to position [216, 0]
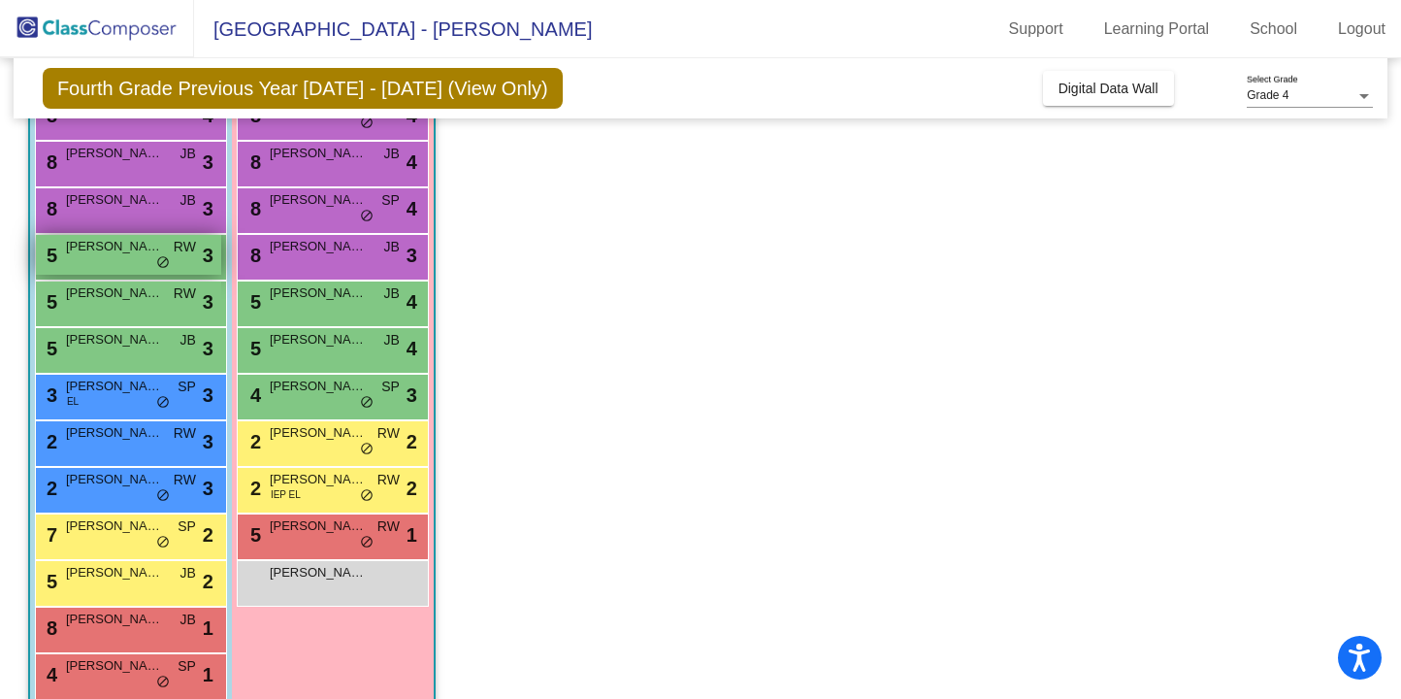
click at [187, 254] on span "RW" at bounding box center [185, 247] width 22 height 20
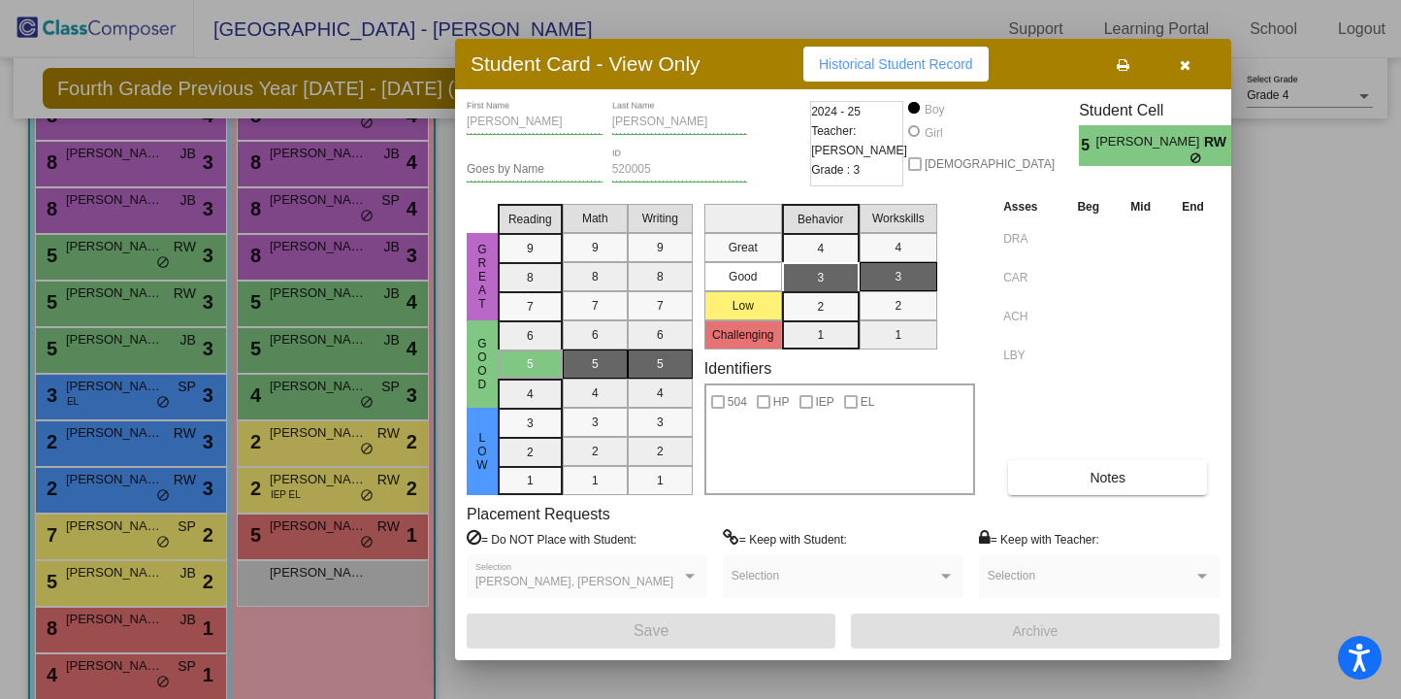
click at [1186, 61] on icon "button" at bounding box center [1185, 65] width 11 height 14
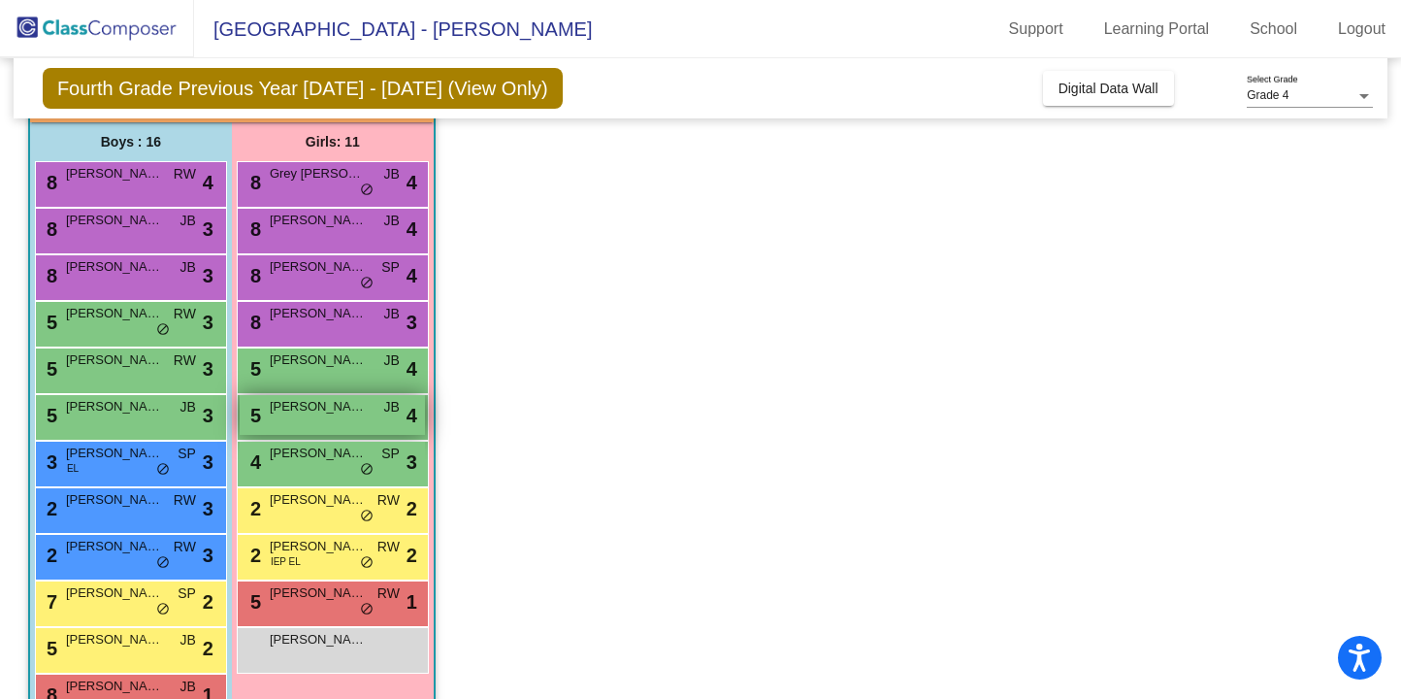
scroll to position [148, 0]
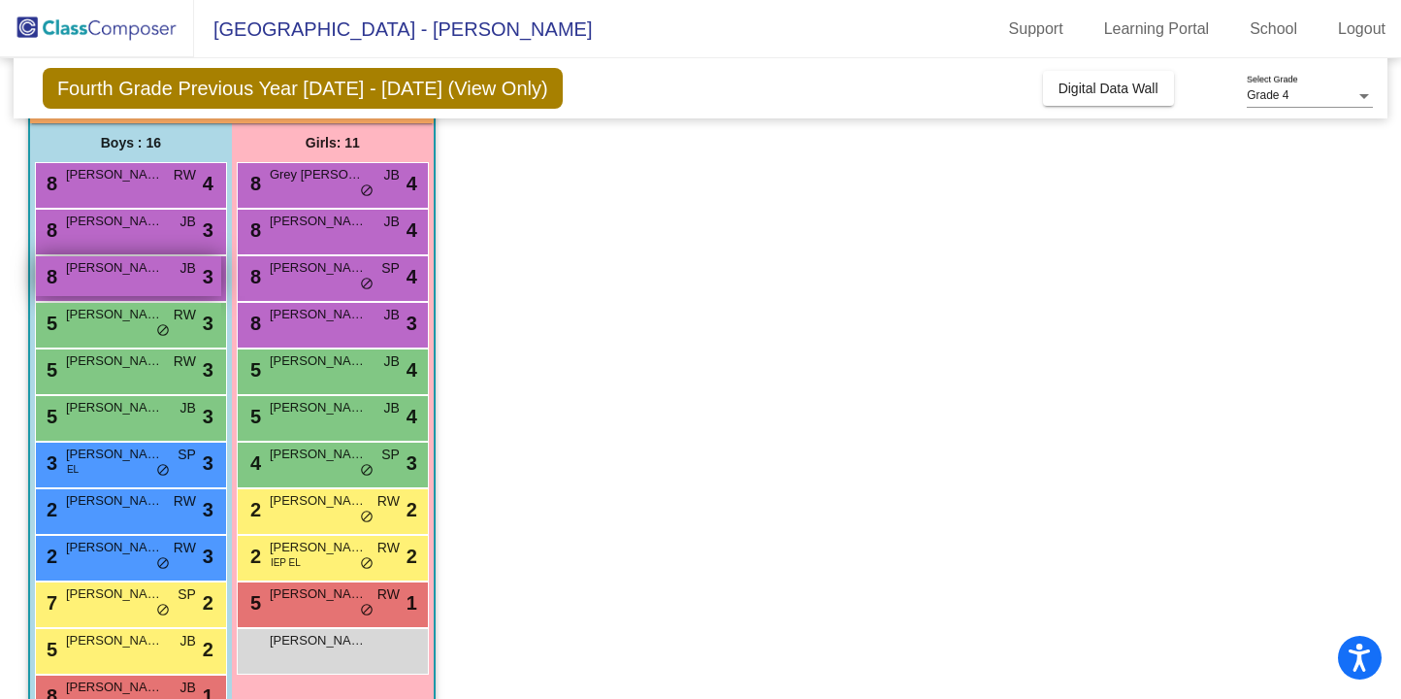
click at [159, 279] on div "8 Jeronimo Quesada JB lock do_not_disturb_alt 3" at bounding box center [128, 276] width 185 height 40
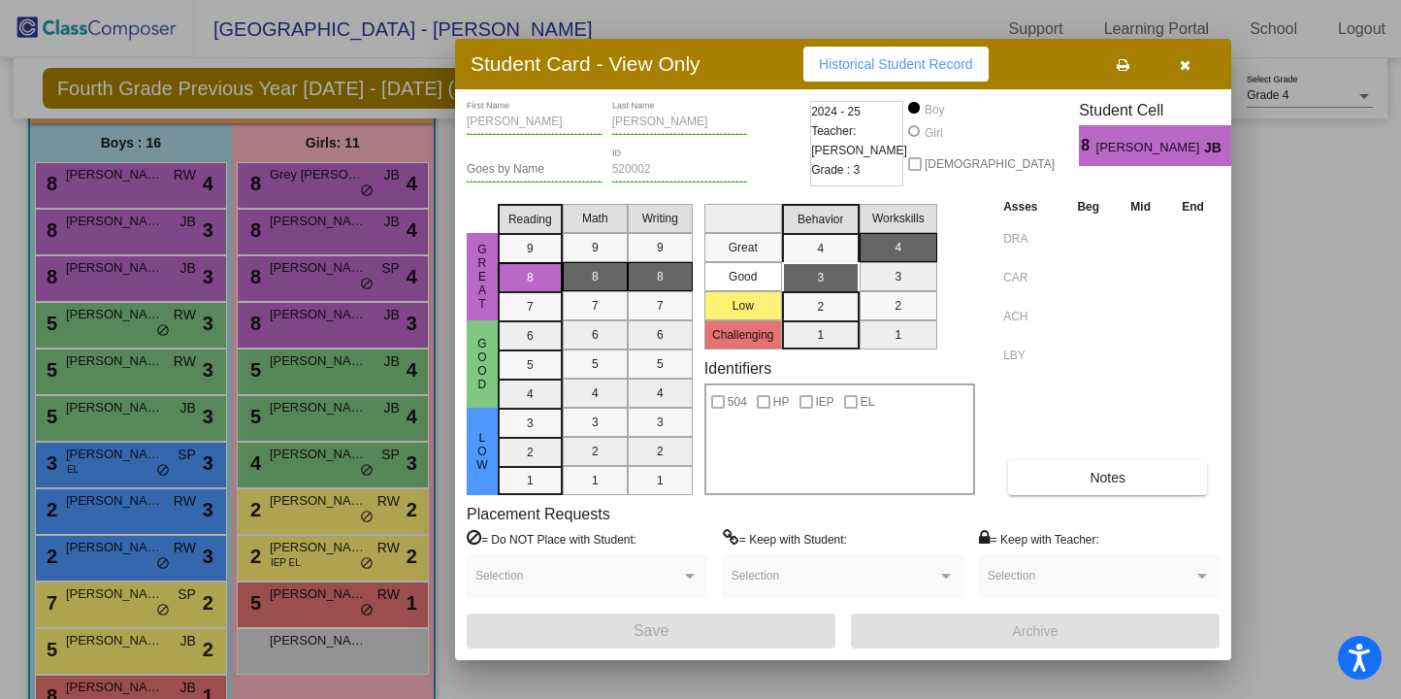
click at [1189, 59] on button "button" at bounding box center [1185, 64] width 62 height 35
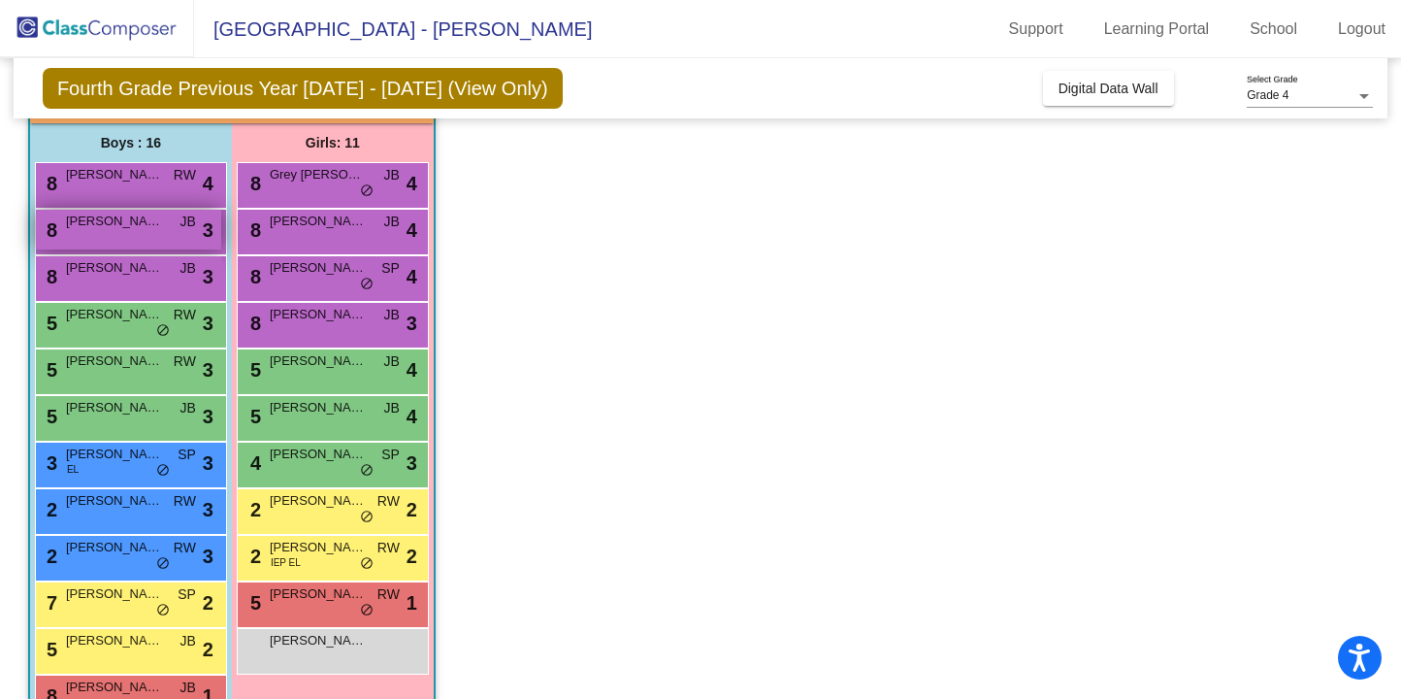
click at [174, 226] on div "8 Intorn Kitsomboonloha JB lock do_not_disturb_alt 3" at bounding box center [128, 230] width 185 height 40
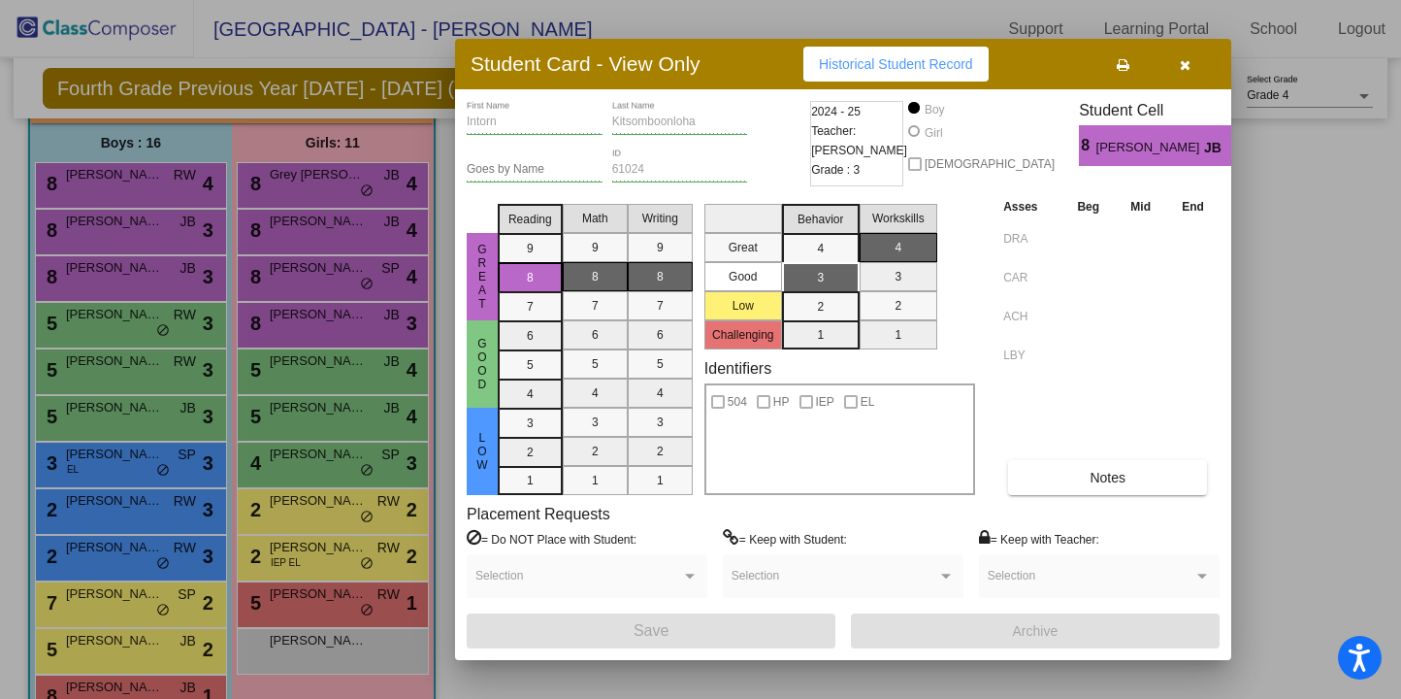
click at [1188, 66] on icon "button" at bounding box center [1185, 65] width 11 height 14
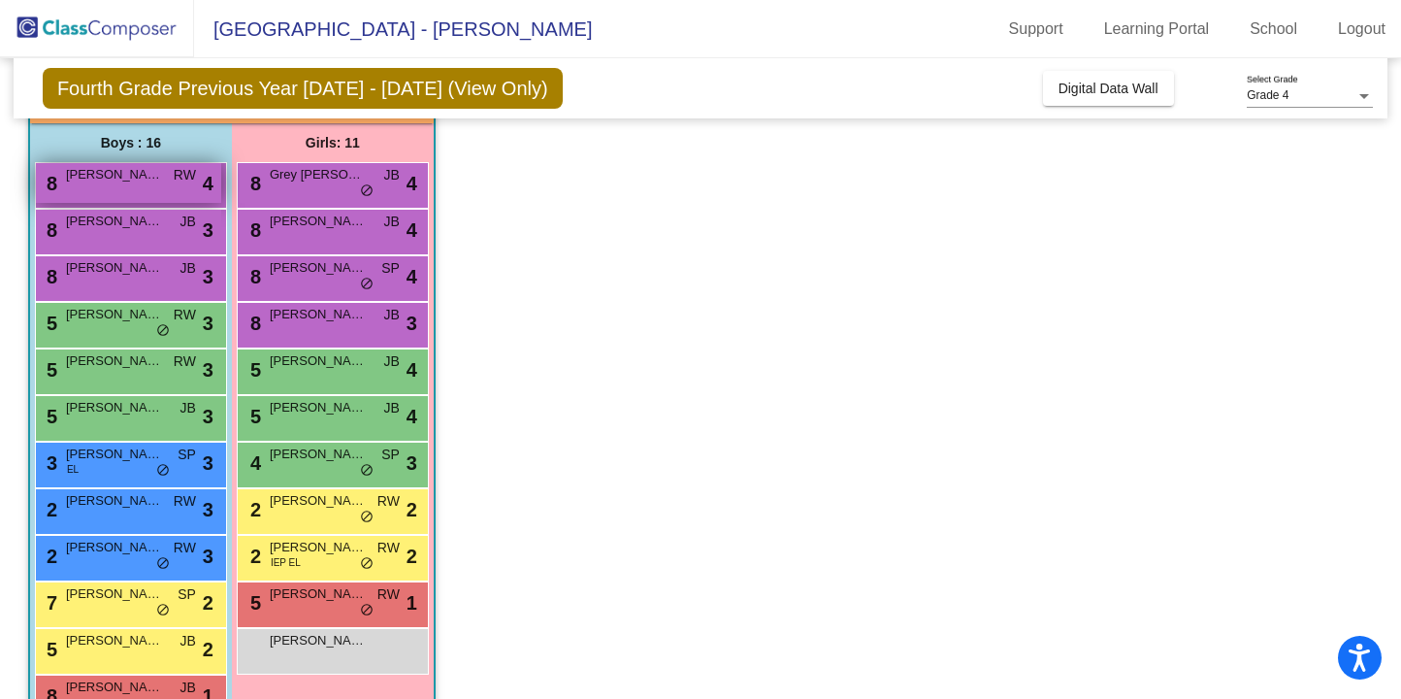
click at [154, 198] on div "8 Aditya Suri RW lock do_not_disturb_alt 4" at bounding box center [128, 183] width 185 height 40
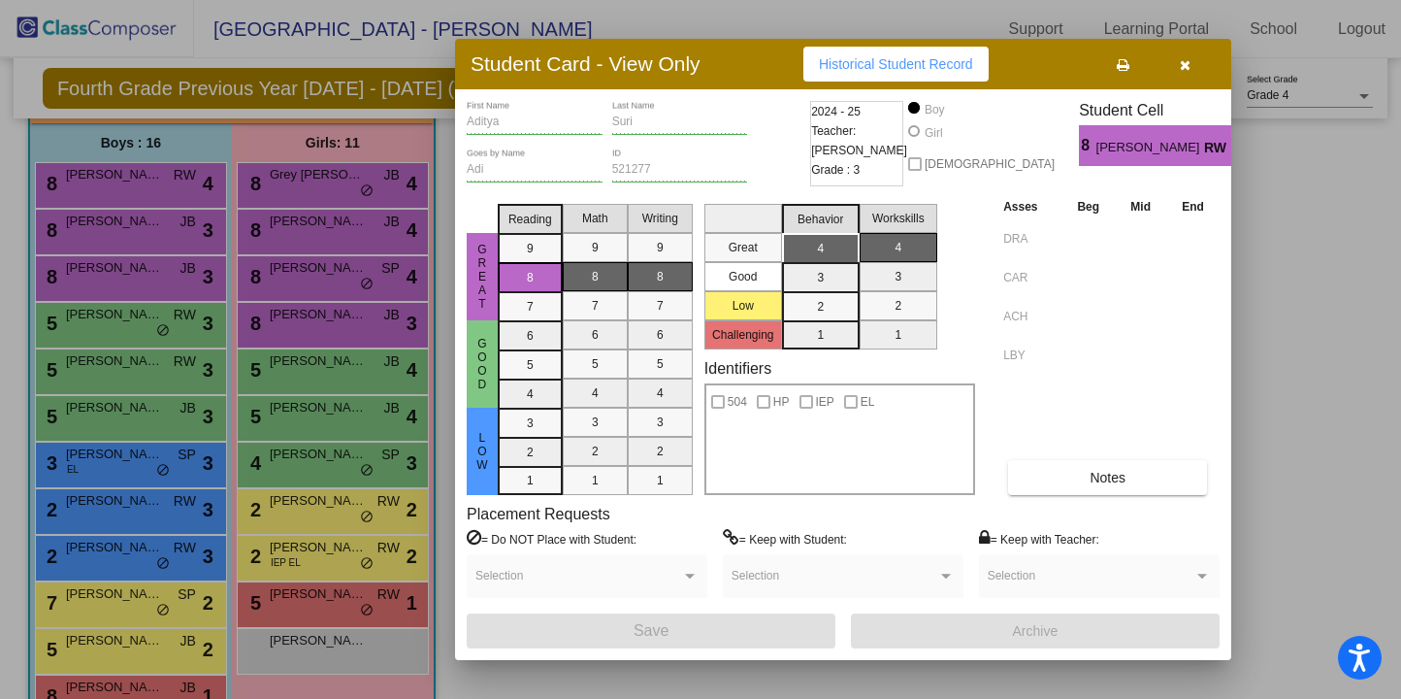
click at [1186, 65] on icon "button" at bounding box center [1185, 65] width 11 height 14
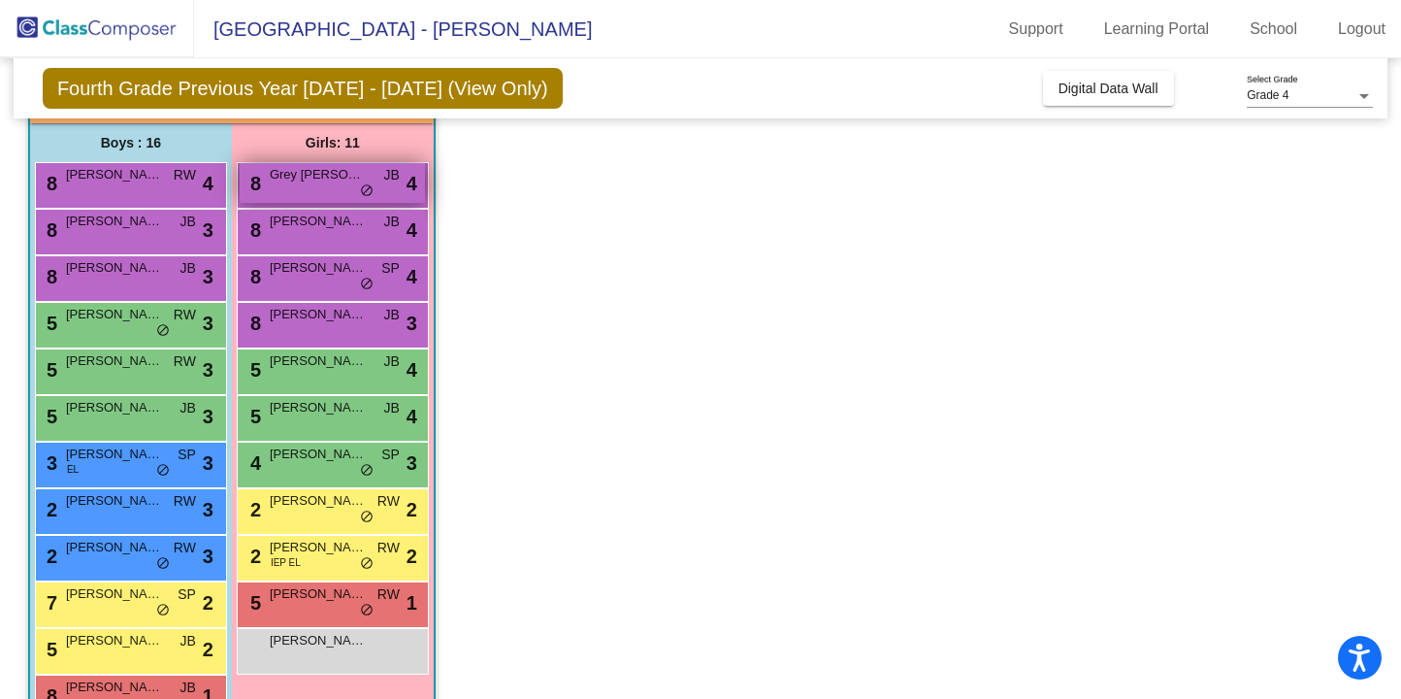
click at [373, 199] on span "do_not_disturb_alt" at bounding box center [367, 191] width 14 height 16
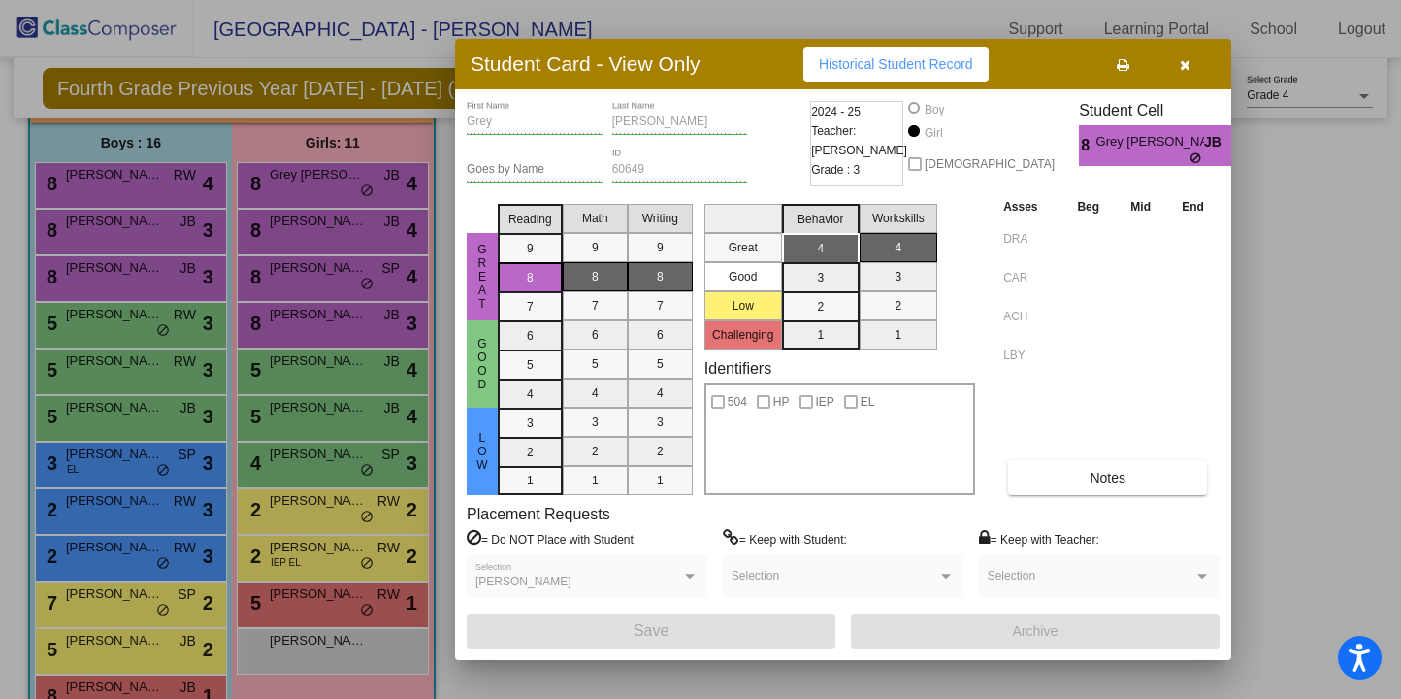
click at [1187, 59] on icon "button" at bounding box center [1185, 65] width 11 height 14
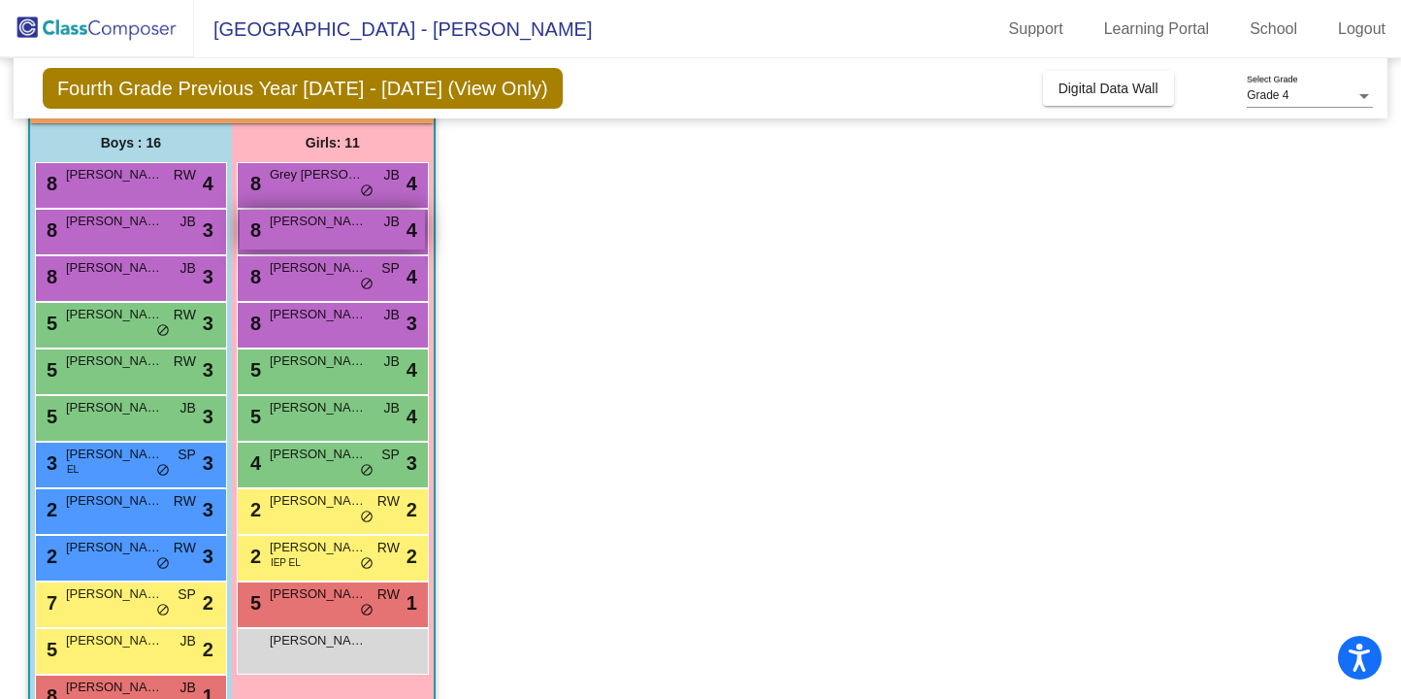
click at [362, 236] on div "8 Kayla Bernstein JB lock do_not_disturb_alt 4" at bounding box center [332, 230] width 185 height 40
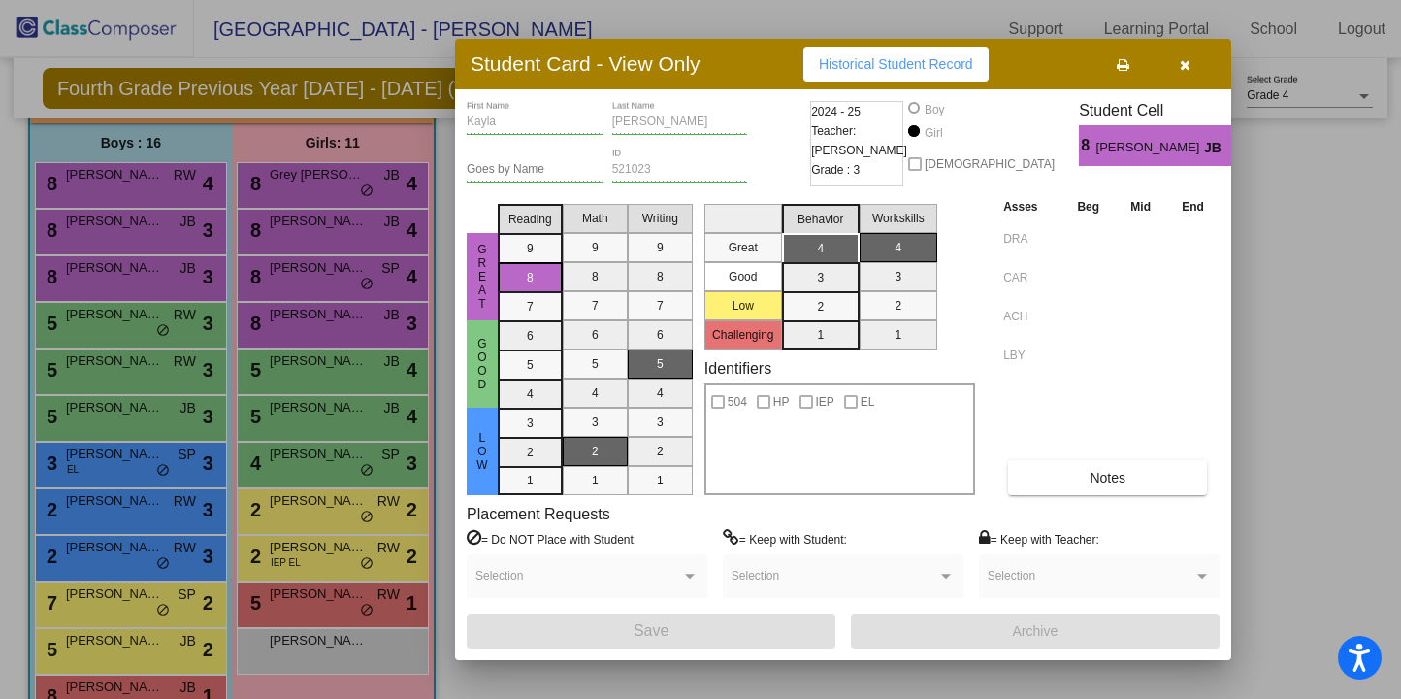
click at [1184, 70] on icon "button" at bounding box center [1185, 65] width 11 height 14
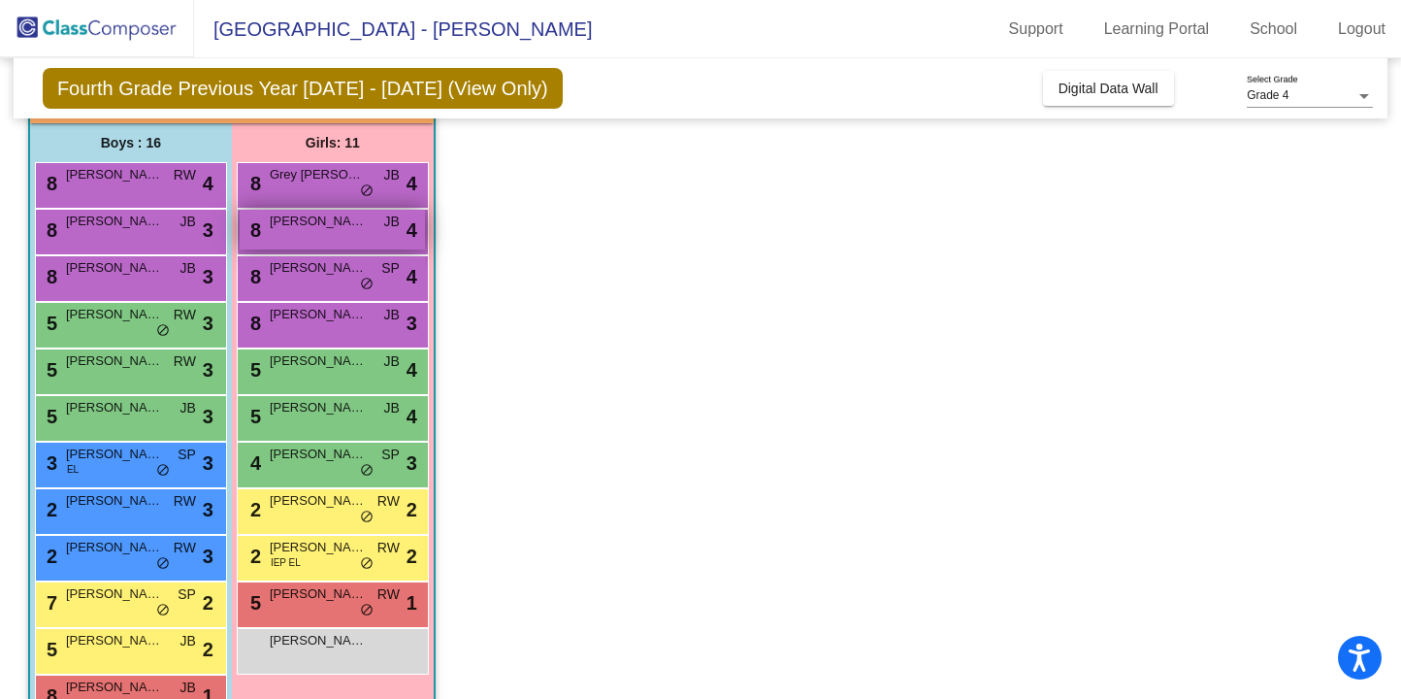
click at [330, 241] on div "8 Kayla Bernstein JB lock do_not_disturb_alt 4" at bounding box center [332, 230] width 185 height 40
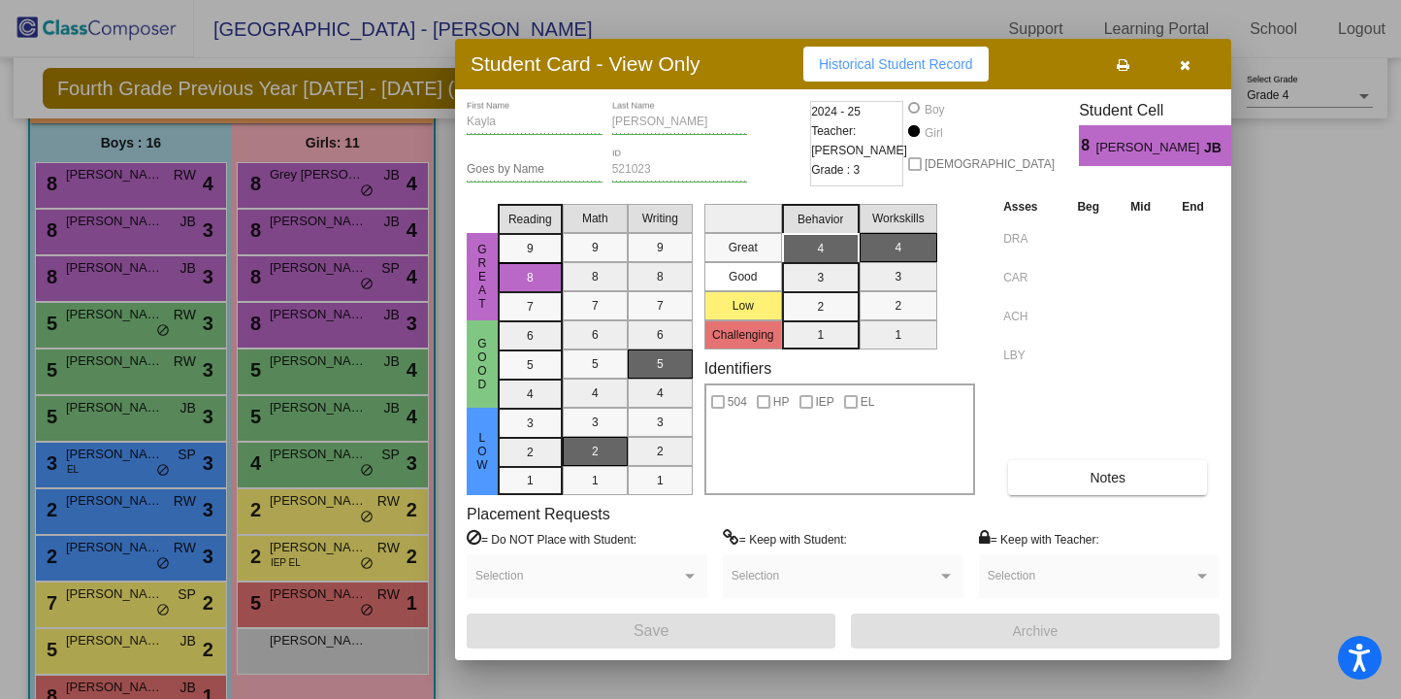
click at [1186, 75] on button "button" at bounding box center [1185, 64] width 62 height 35
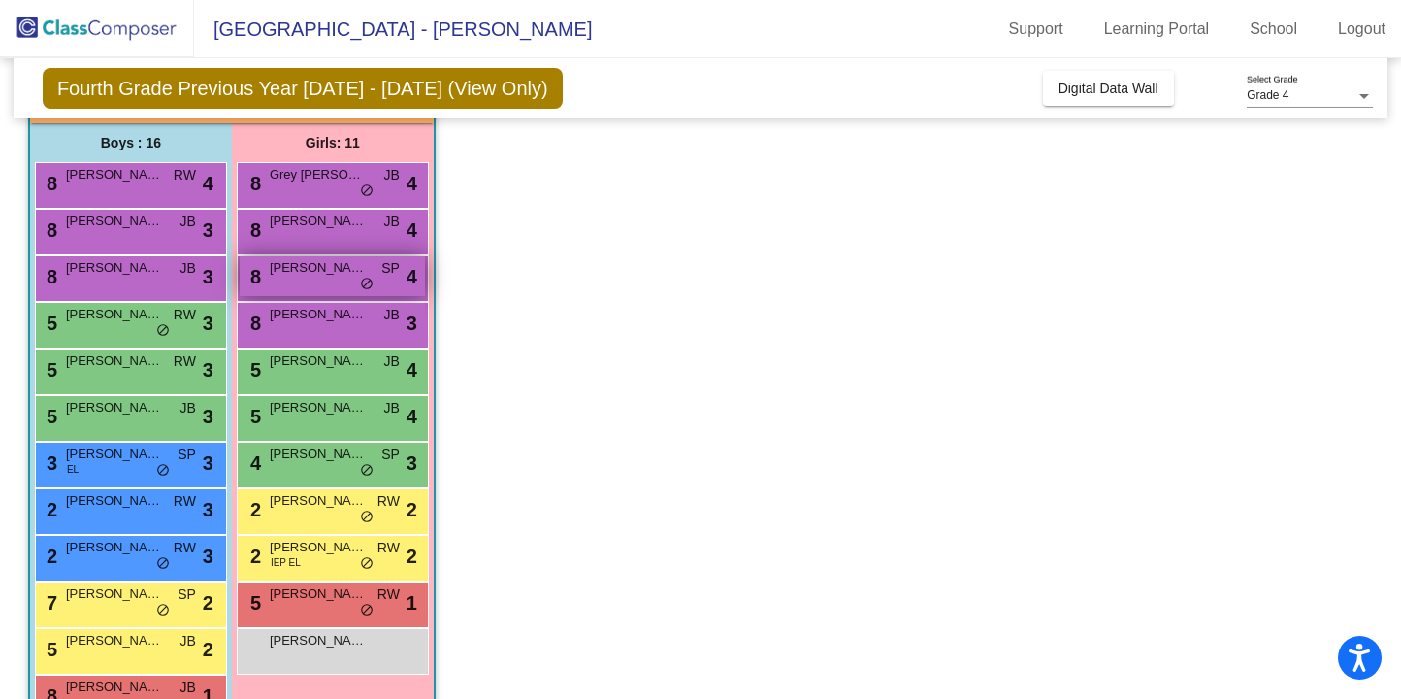
click at [369, 288] on span "do_not_disturb_alt" at bounding box center [367, 284] width 14 height 16
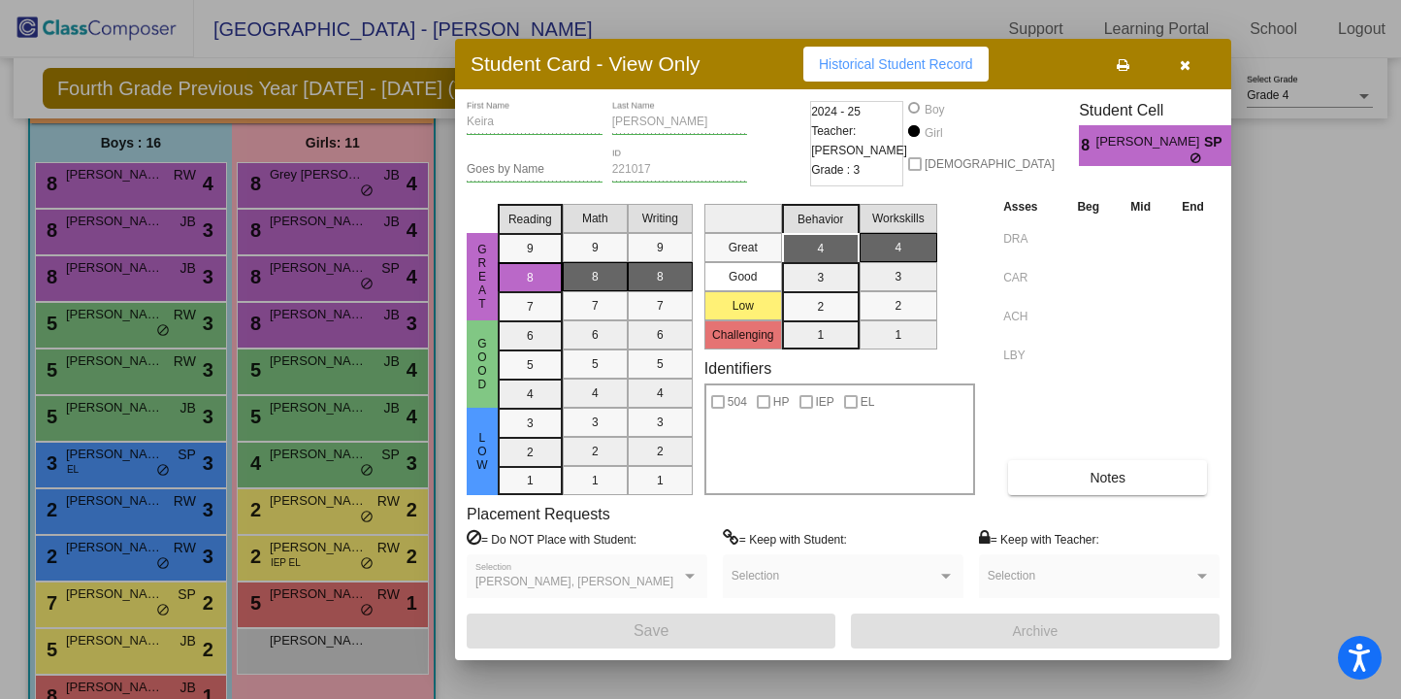
click at [1186, 76] on button "button" at bounding box center [1185, 64] width 62 height 35
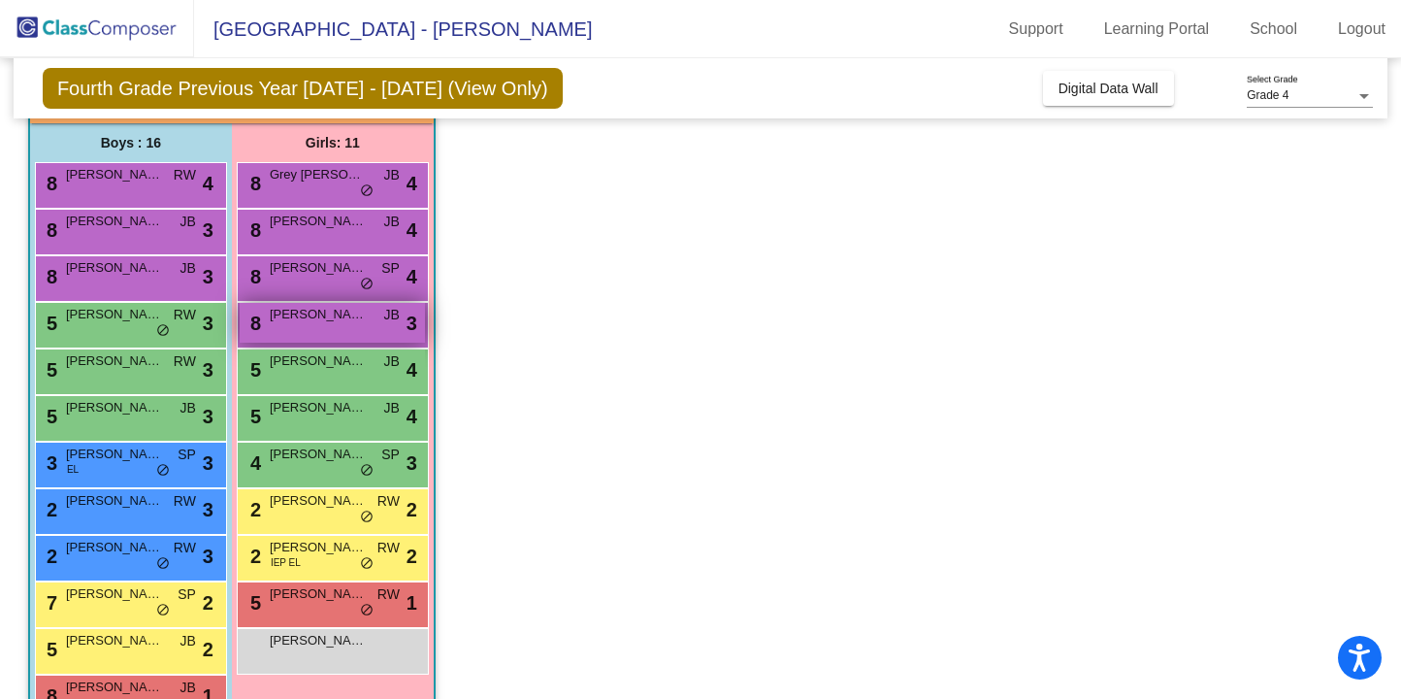
click at [324, 334] on div "8 Colette Rhine JB lock do_not_disturb_alt 3" at bounding box center [332, 323] width 185 height 40
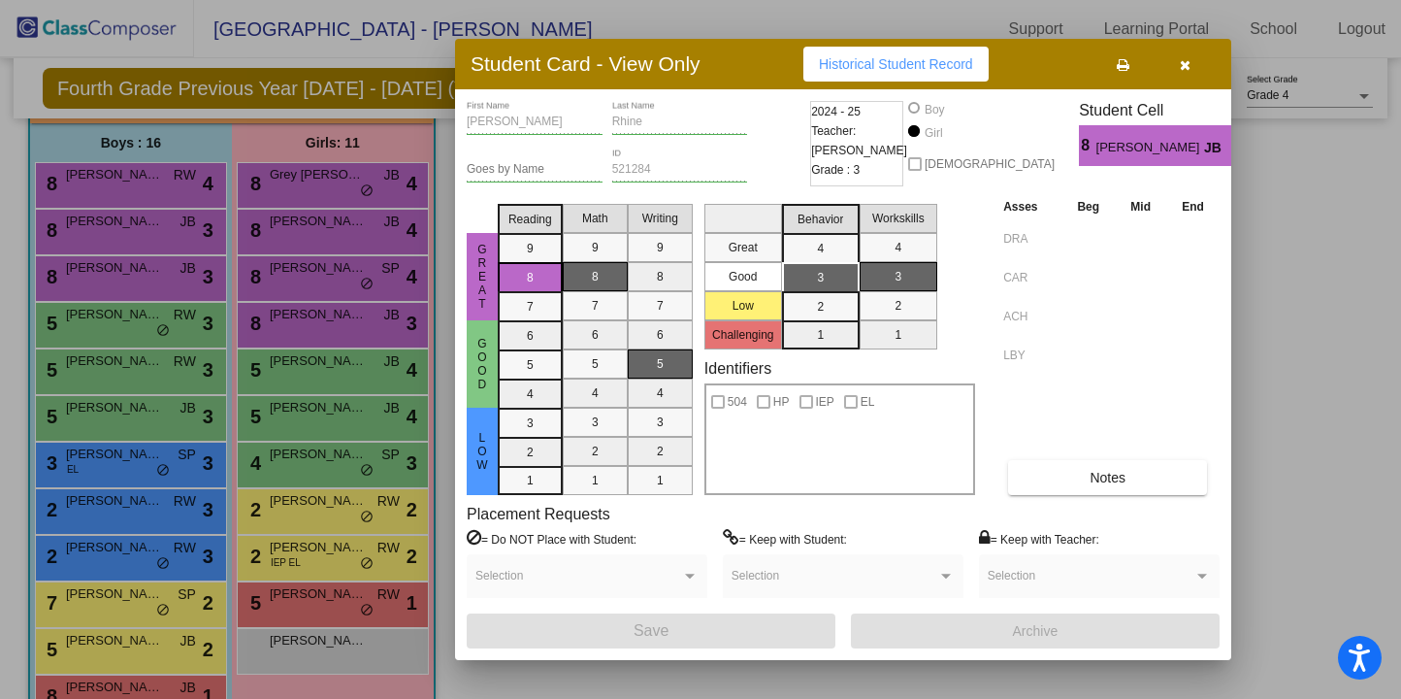
click at [1187, 64] on icon "button" at bounding box center [1185, 65] width 11 height 14
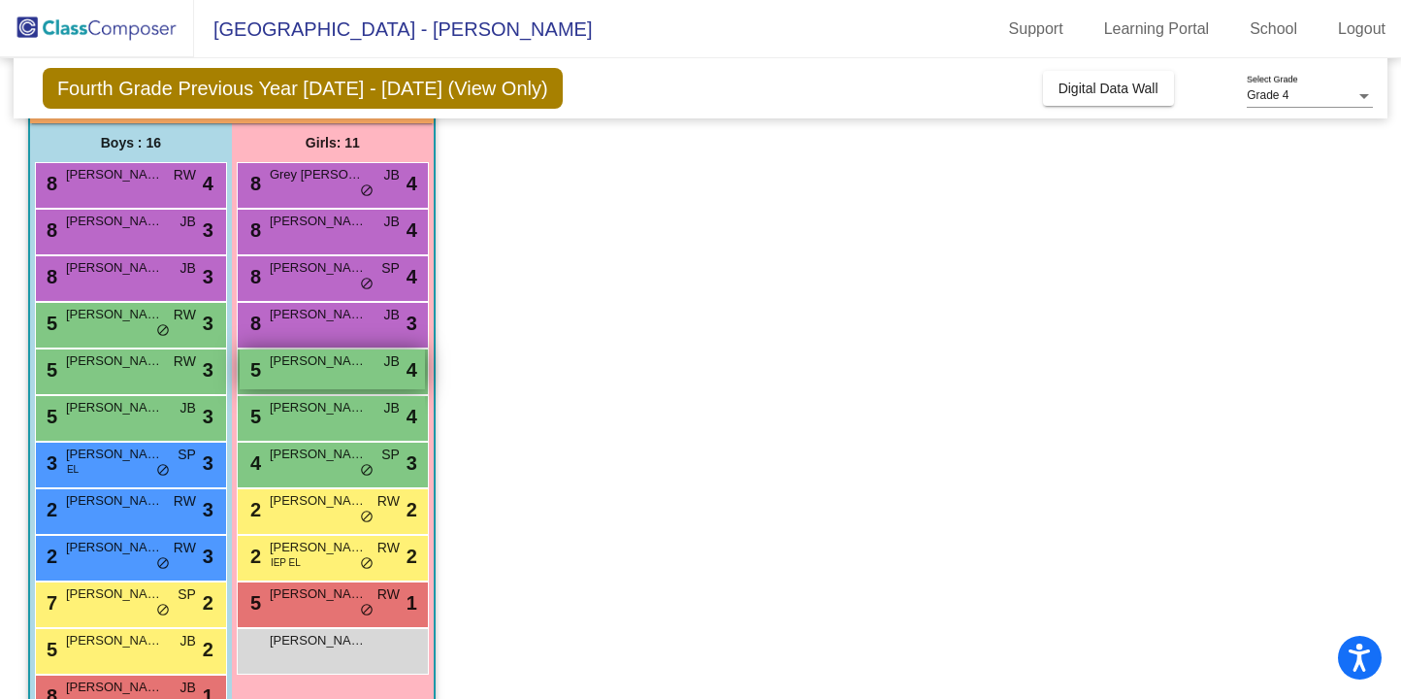
click at [386, 372] on div "5 Keanna Navarrette JB lock do_not_disturb_alt 4" at bounding box center [332, 369] width 185 height 40
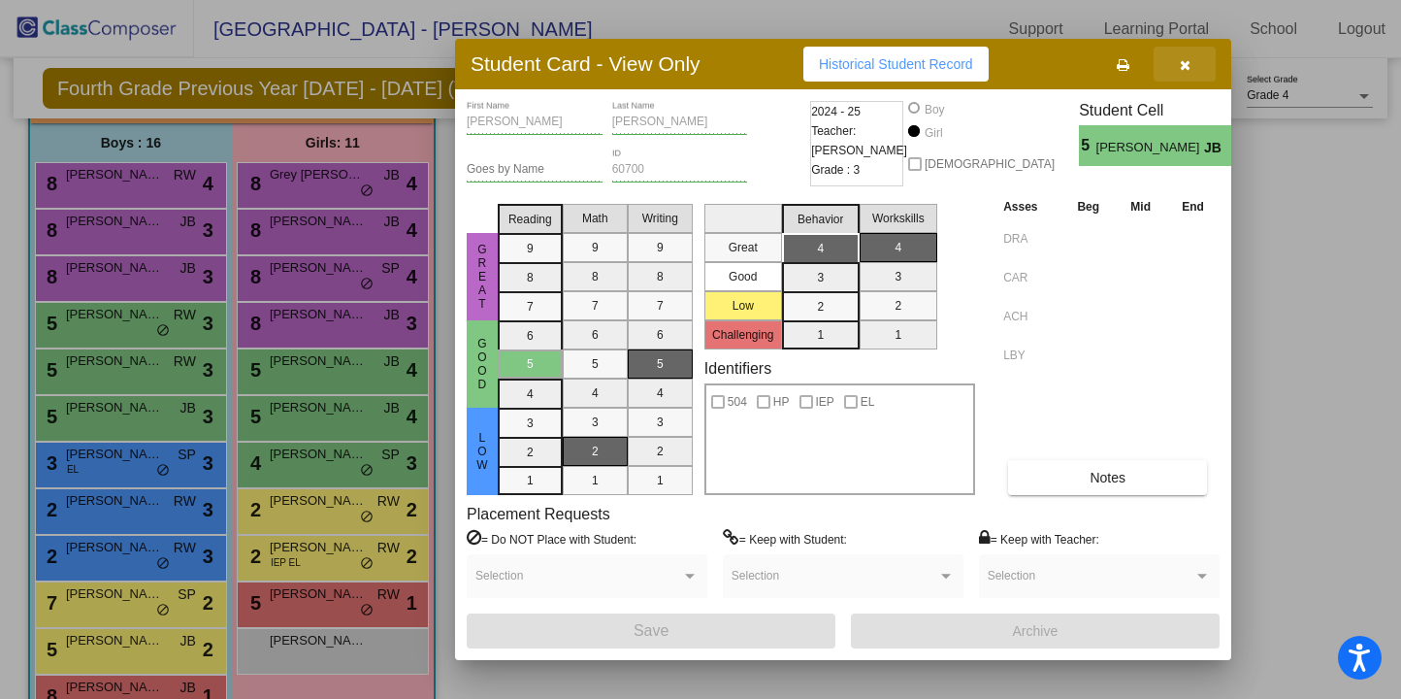
click at [1182, 68] on icon "button" at bounding box center [1185, 65] width 11 height 14
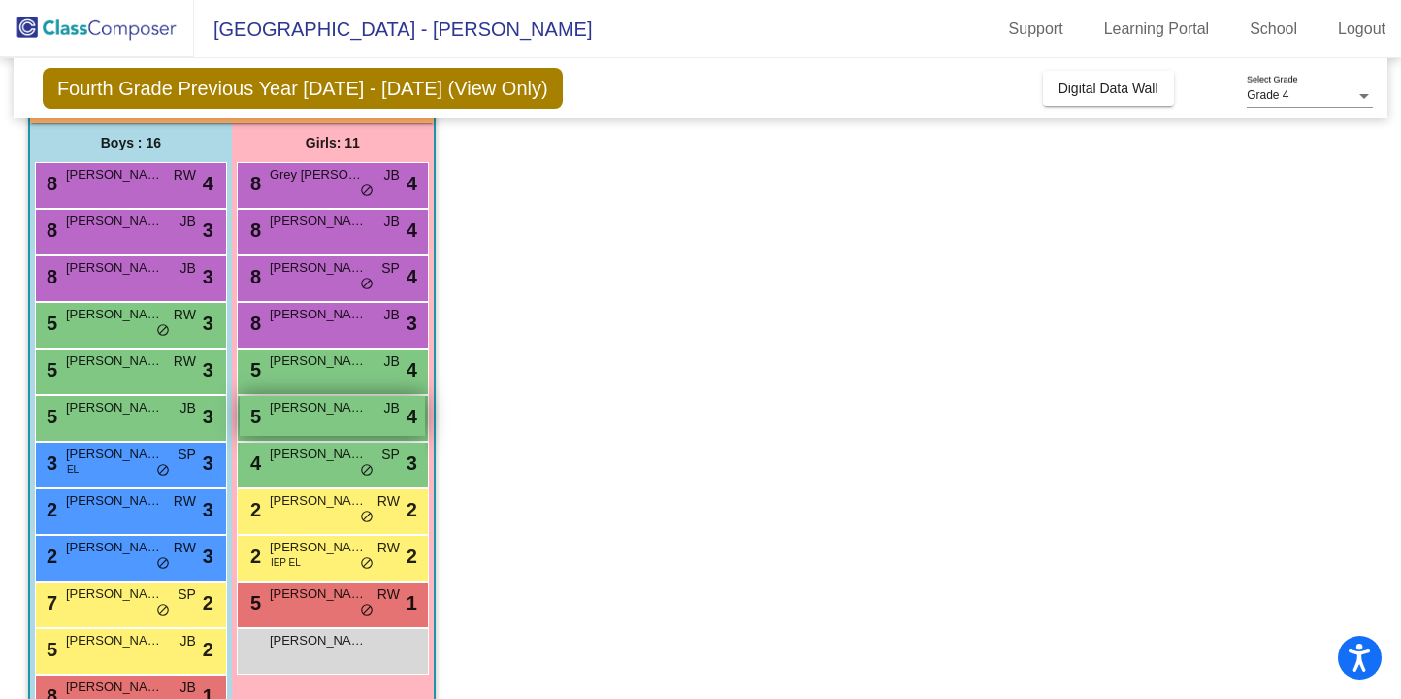
click at [375, 419] on div "5 Stella Hornung JB lock do_not_disturb_alt 4" at bounding box center [332, 416] width 185 height 40
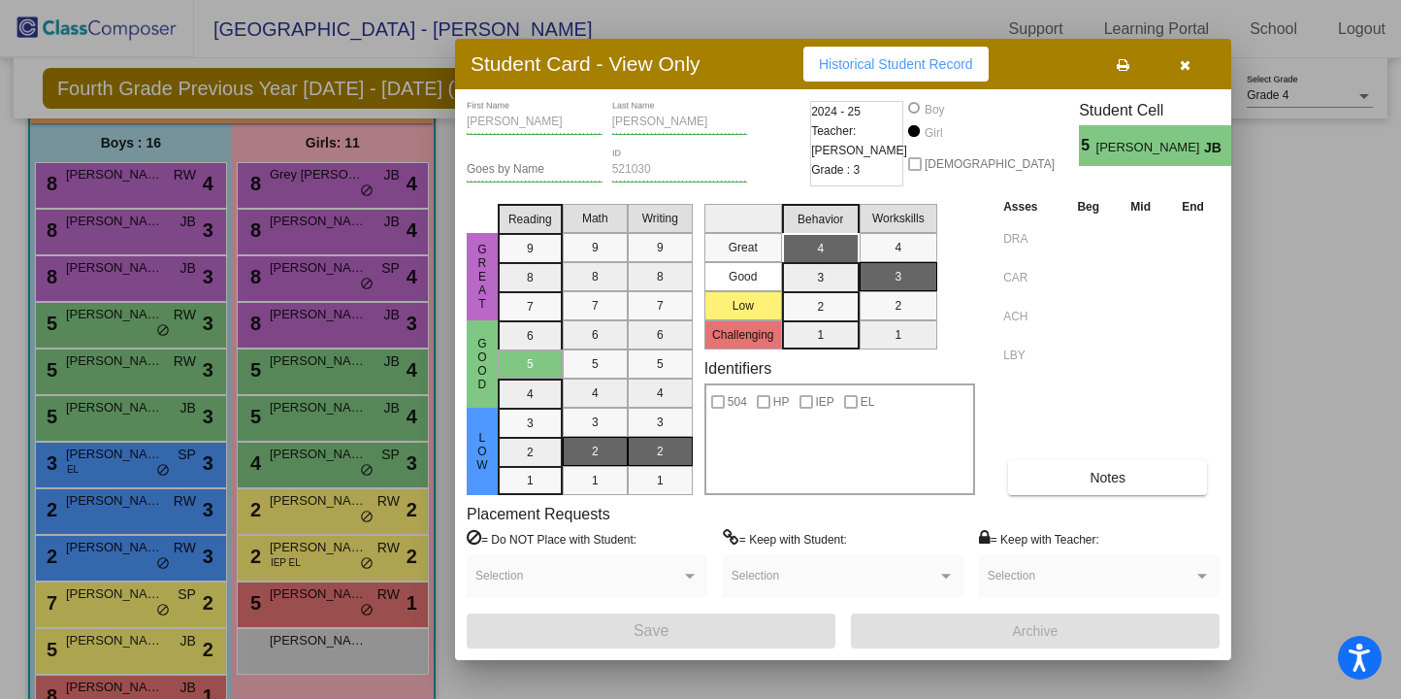
click at [1191, 62] on button "button" at bounding box center [1185, 64] width 62 height 35
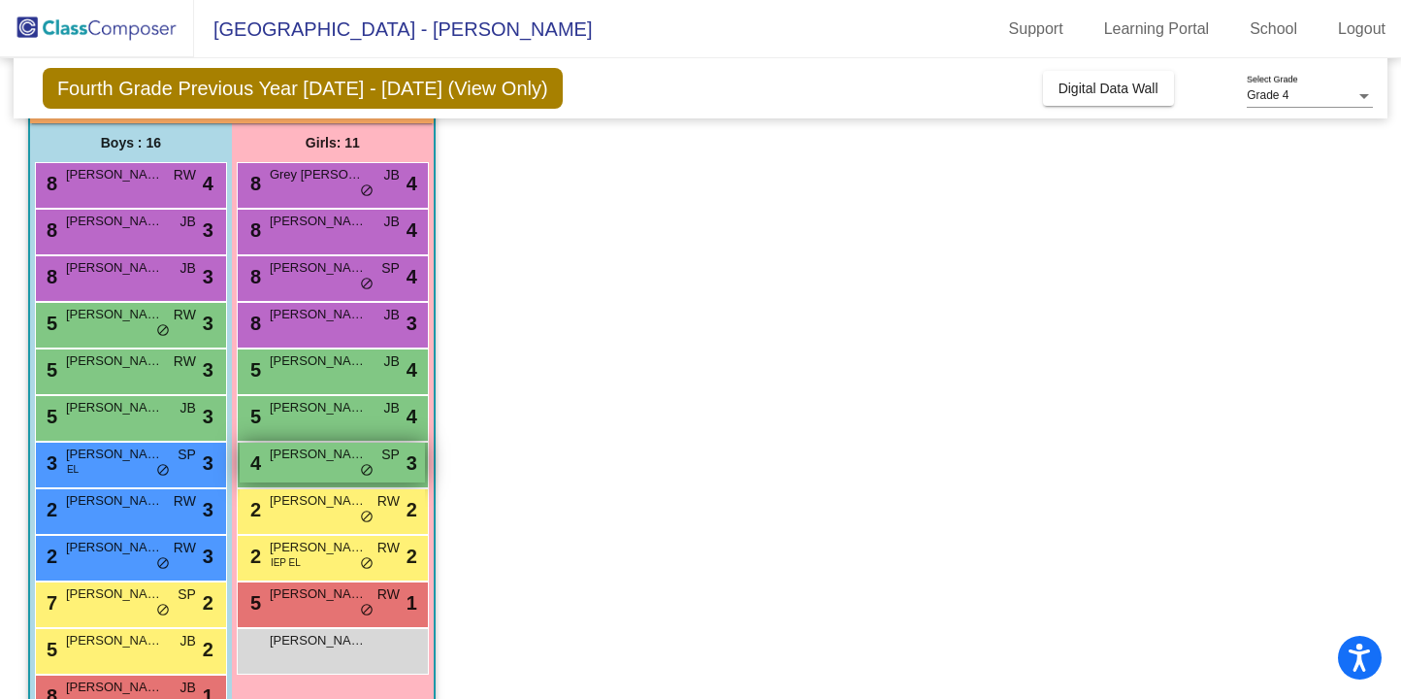
click at [301, 468] on div "4 Riley Saunders SP lock do_not_disturb_alt 3" at bounding box center [332, 462] width 185 height 40
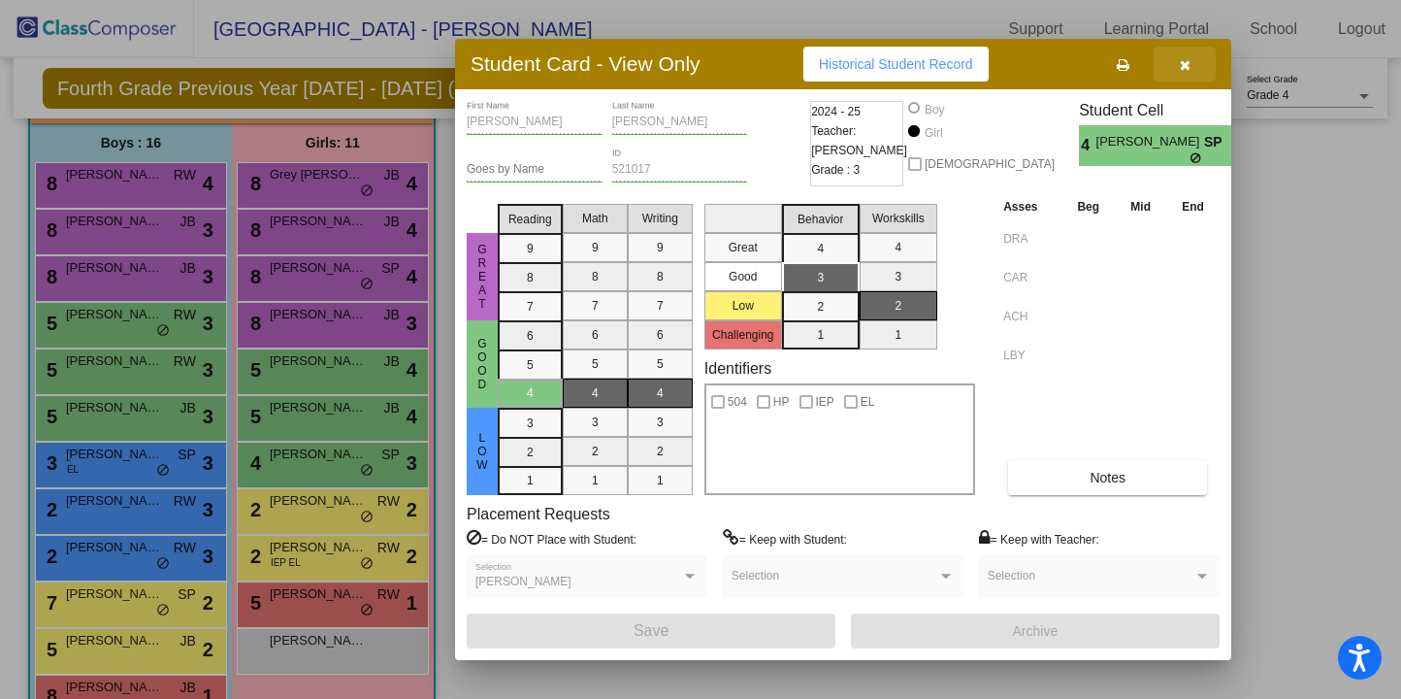
click at [1185, 65] on icon "button" at bounding box center [1185, 65] width 11 height 14
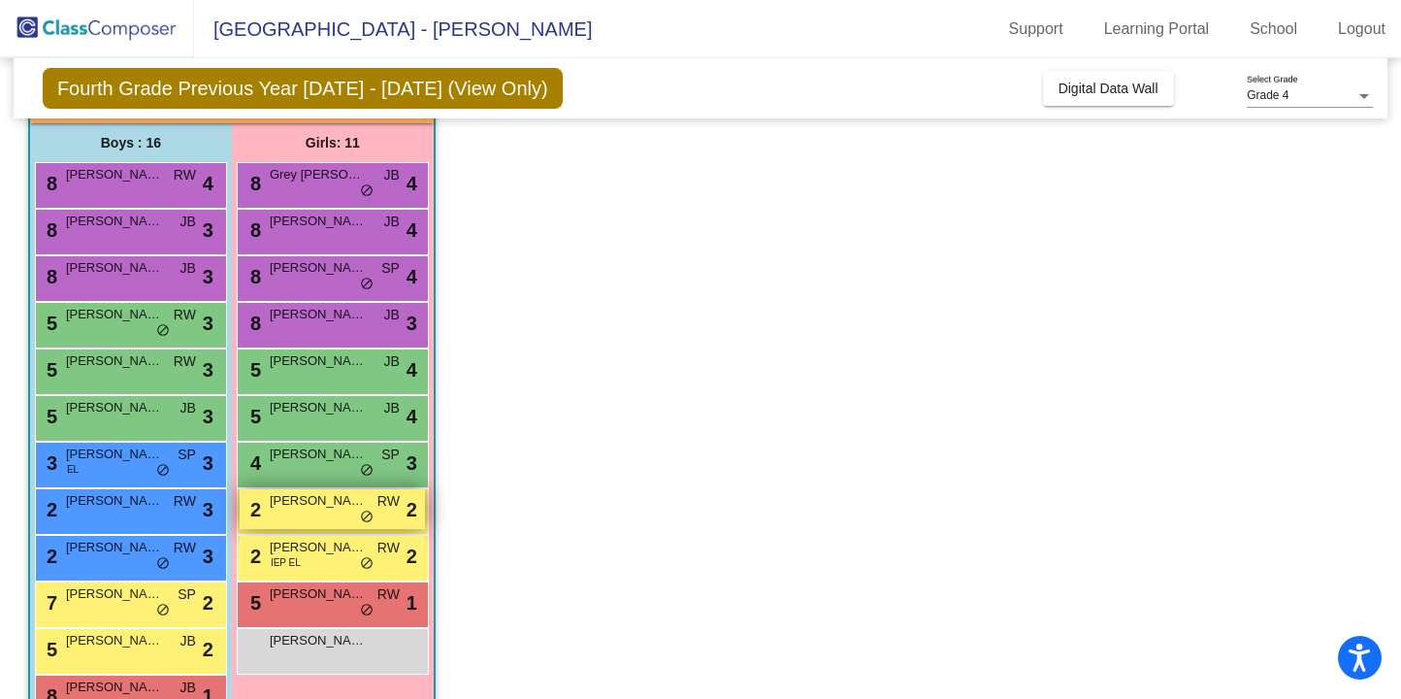
click at [341, 516] on div "2 Fiona Newlin RW lock do_not_disturb_alt 2" at bounding box center [332, 509] width 185 height 40
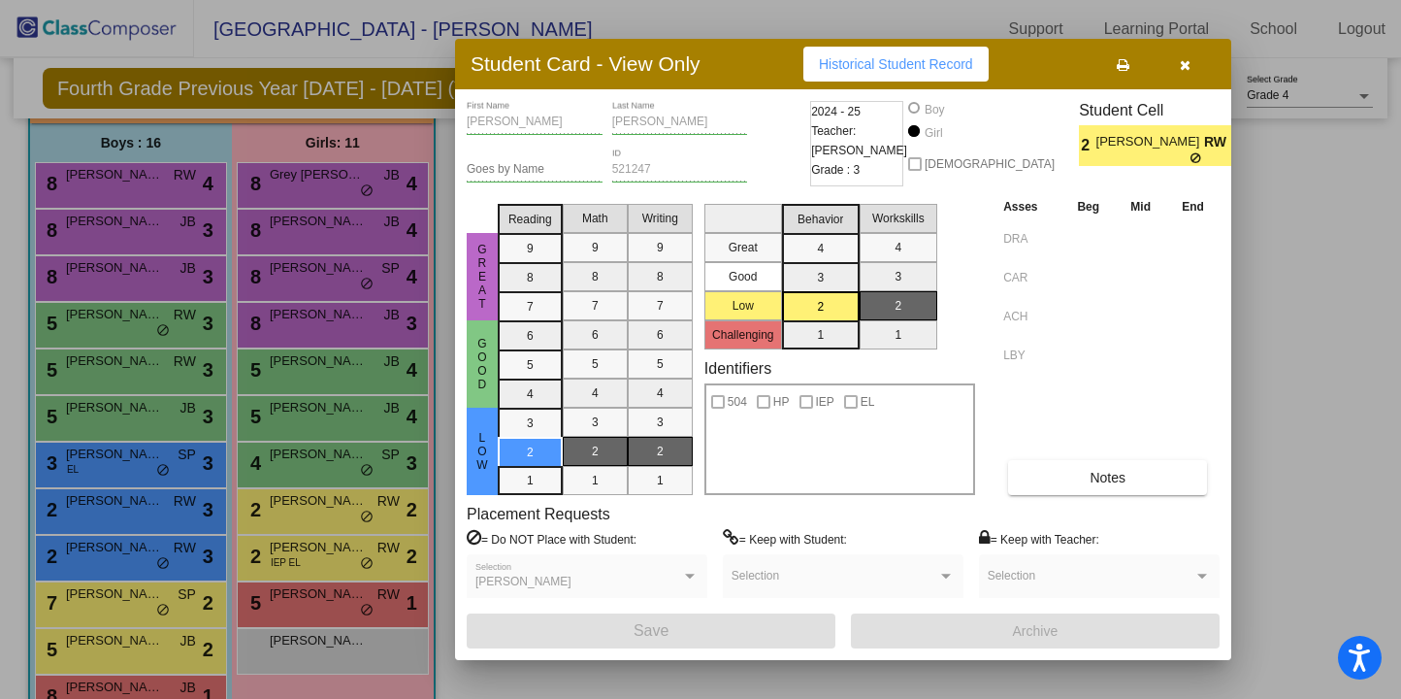
click at [1185, 66] on icon "button" at bounding box center [1185, 65] width 11 height 14
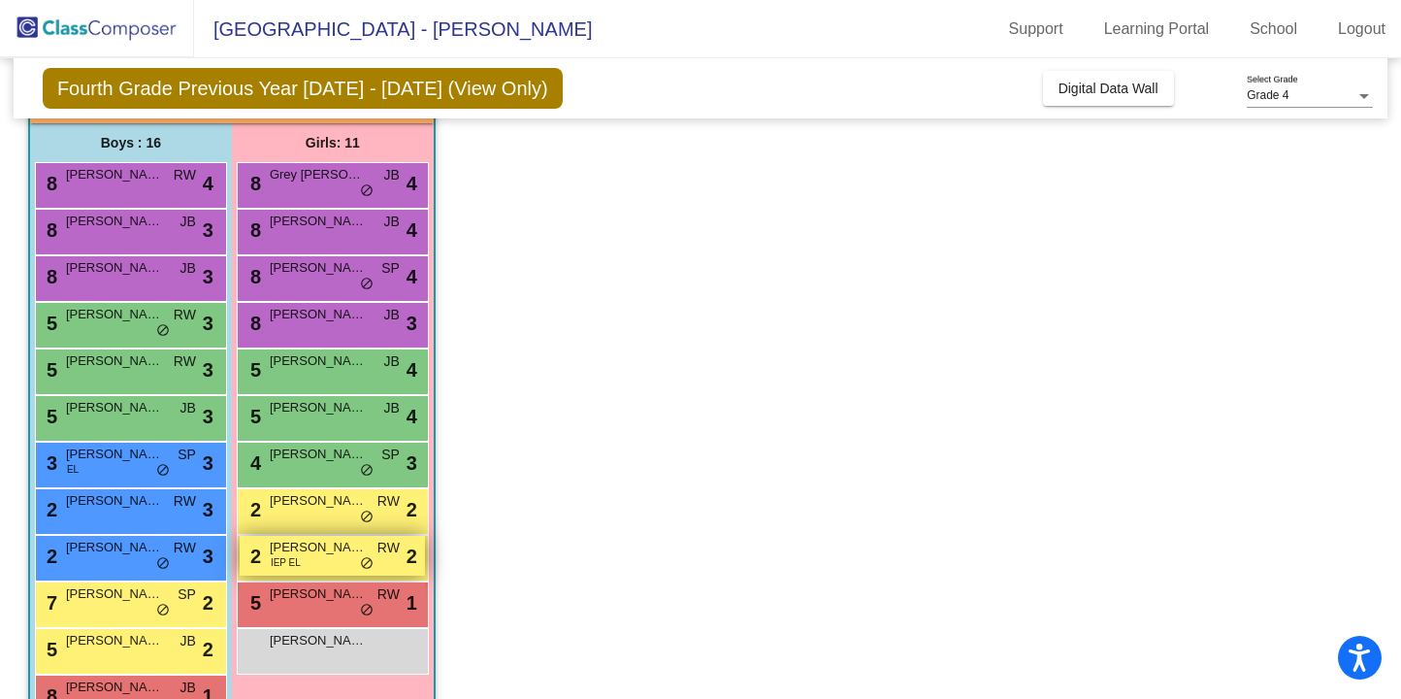
click at [319, 552] on span "Veronica Laziuk" at bounding box center [318, 546] width 97 height 19
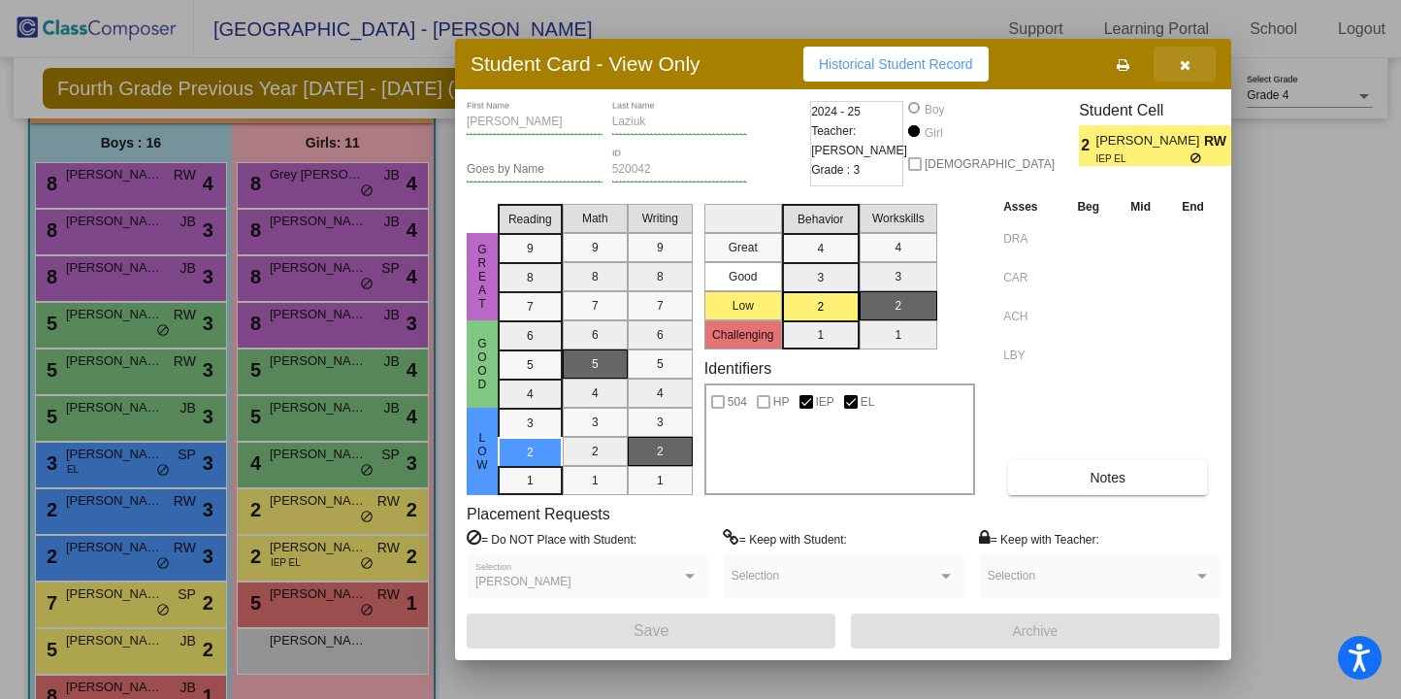
click at [1189, 61] on button "button" at bounding box center [1185, 64] width 62 height 35
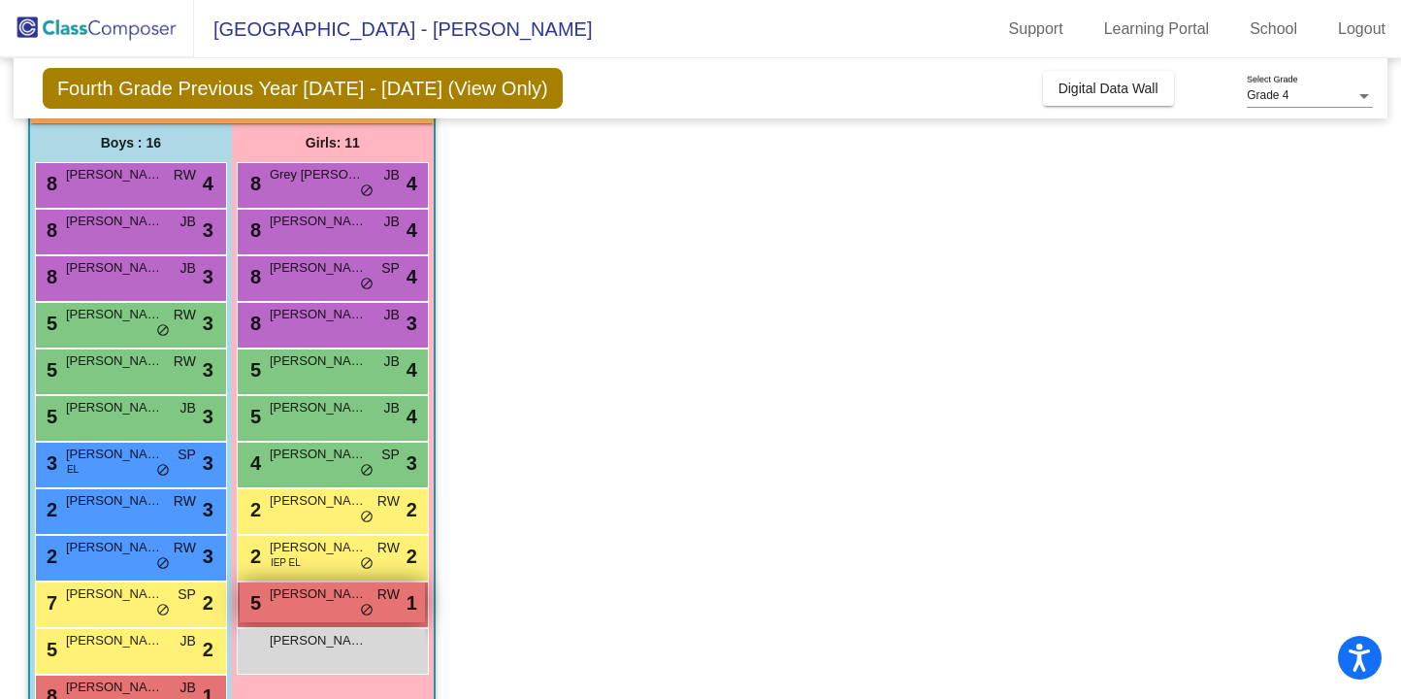
click at [349, 595] on span "Sydney Hancir" at bounding box center [318, 593] width 97 height 19
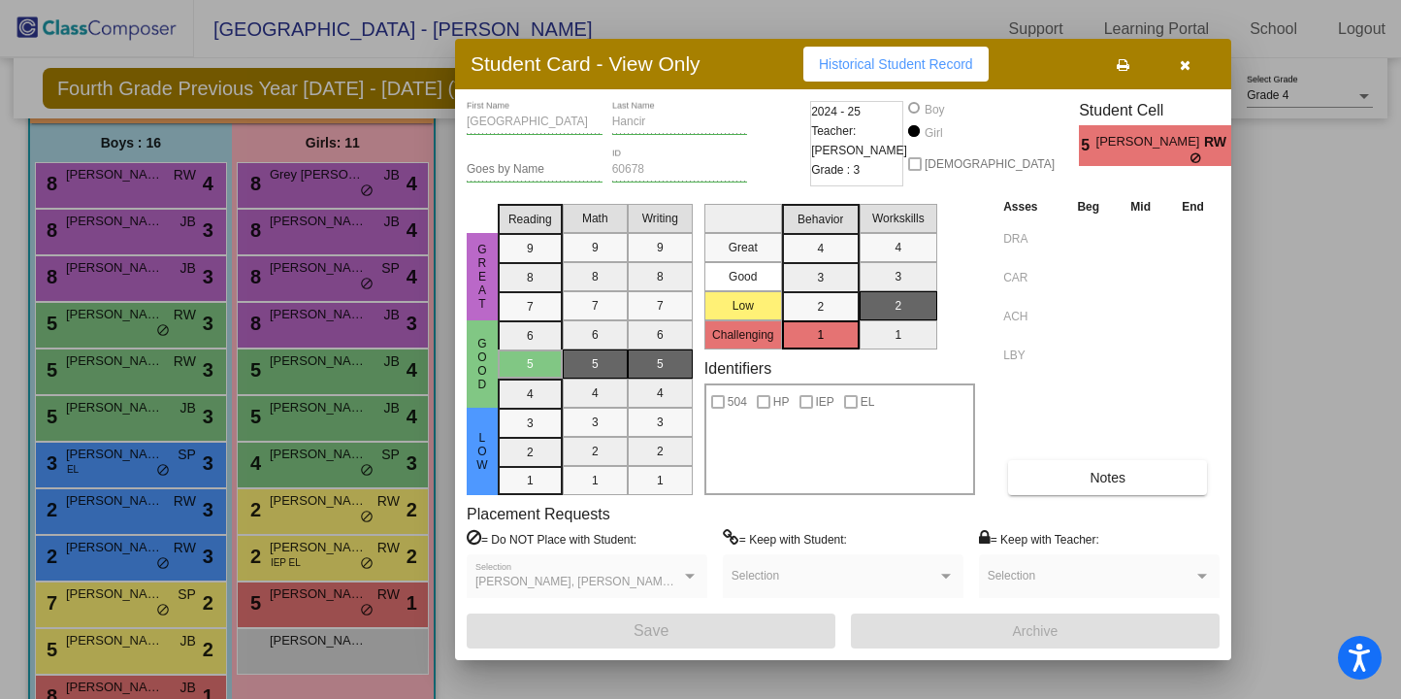
click at [1180, 69] on icon "button" at bounding box center [1185, 65] width 11 height 14
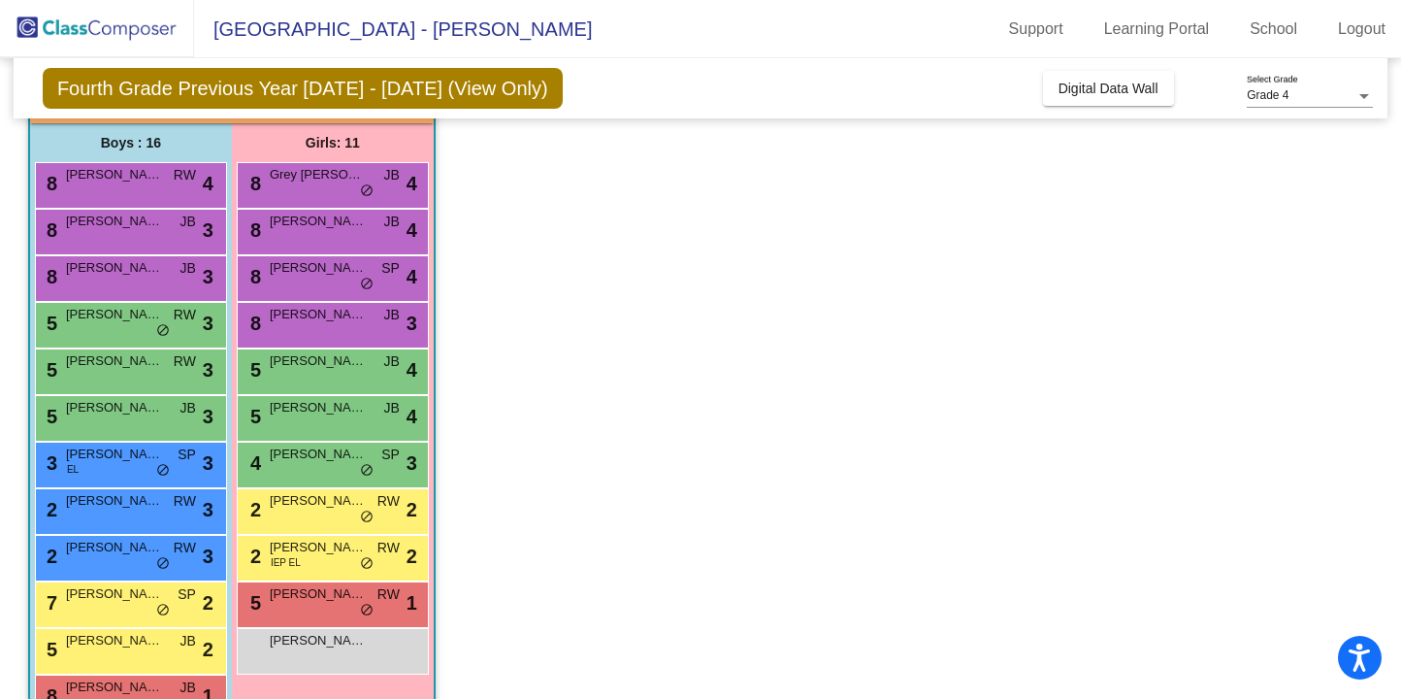
scroll to position [0, 0]
